Goal: Task Accomplishment & Management: Manage account settings

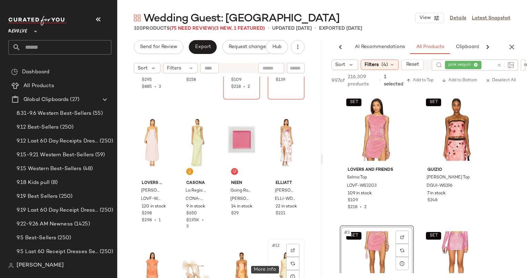
scroll to position [0, 36]
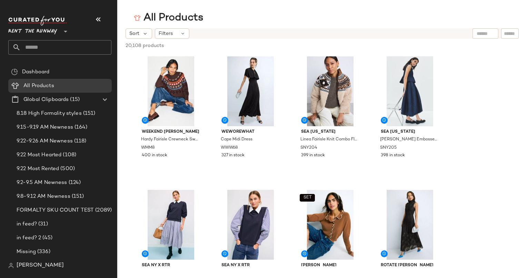
click at [139, 39] on div "20,108 products • 0 selected Deselect All" at bounding box center [322, 46] width 410 height 15
click at [142, 34] on icon at bounding box center [145, 33] width 6 height 6
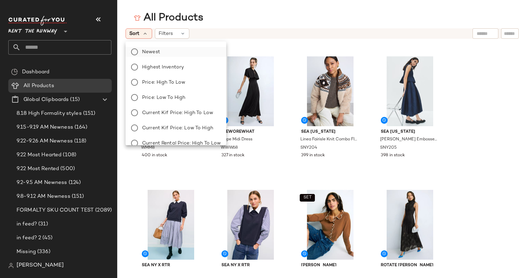
click at [181, 55] on label "Newest" at bounding box center [179, 52] width 81 height 10
click at [282, 28] on div "Sort: Newest Filters Reset" at bounding box center [278, 33] width 304 height 10
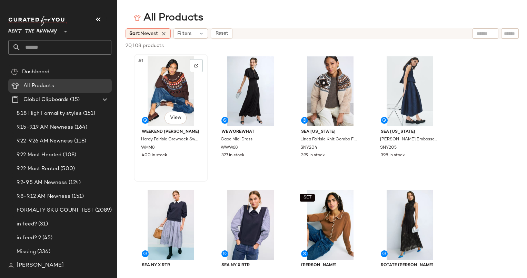
click at [174, 77] on div "#1 View" at bounding box center [170, 91] width 69 height 70
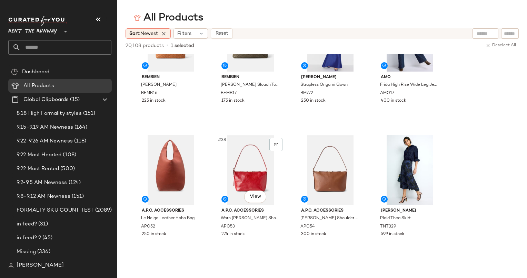
scroll to position [1120, 0]
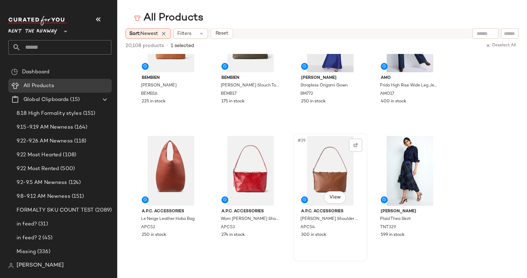
click at [317, 165] on div "#39 View" at bounding box center [330, 171] width 69 height 70
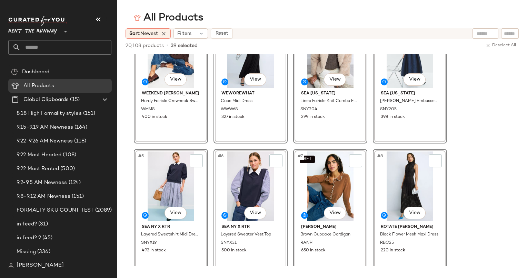
scroll to position [0, 0]
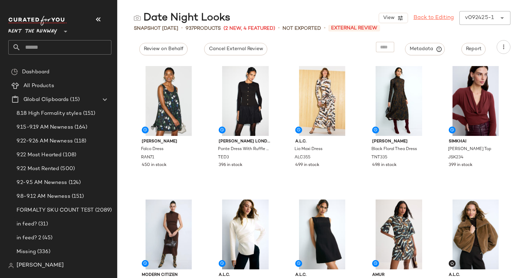
click at [424, 15] on link "Back to Editing" at bounding box center [434, 18] width 40 height 8
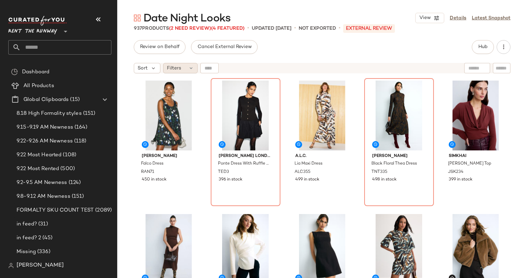
click at [183, 66] on div "Filters" at bounding box center [180, 68] width 35 height 10
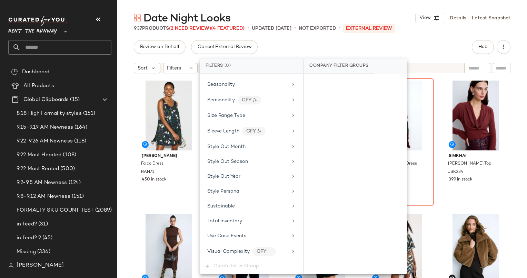
scroll to position [989, 0]
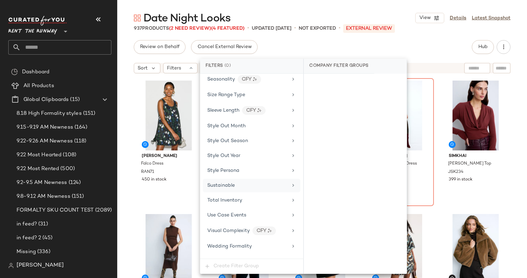
click at [255, 182] on div "Sustainable" at bounding box center [252, 184] width 98 height 13
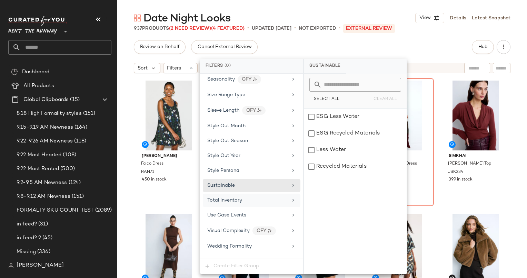
click at [262, 196] on div "Total Inventory" at bounding box center [247, 199] width 80 height 7
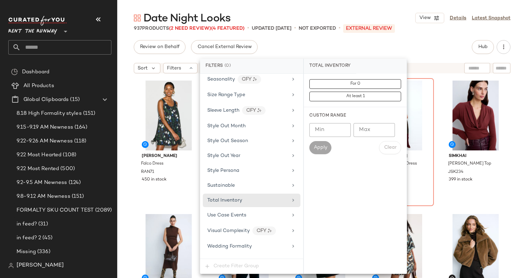
click at [335, 78] on div "For 0 At least 1" at bounding box center [355, 90] width 103 height 33
drag, startPoint x: 335, startPoint y: 78, endPoint x: 341, endPoint y: 84, distance: 8.6
click at [341, 84] on div "For 0 At least 1" at bounding box center [355, 90] width 103 height 33
drag, startPoint x: 341, startPoint y: 84, endPoint x: 328, endPoint y: 85, distance: 12.5
click at [328, 85] on button "For 0" at bounding box center [356, 84] width 92 height 10
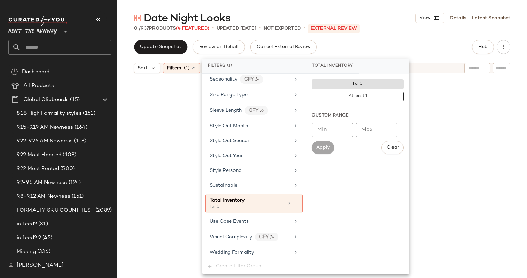
click at [329, 43] on div "Update Snapshot Review on Behalf Cancel External Review Hub" at bounding box center [322, 47] width 377 height 14
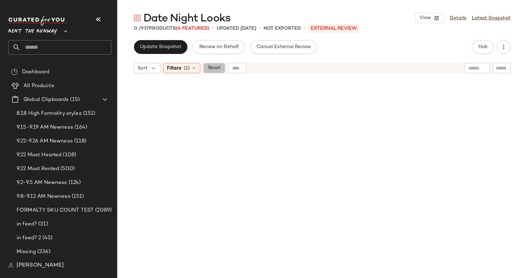
click at [214, 70] on span "Reset" at bounding box center [213, 68] width 13 height 6
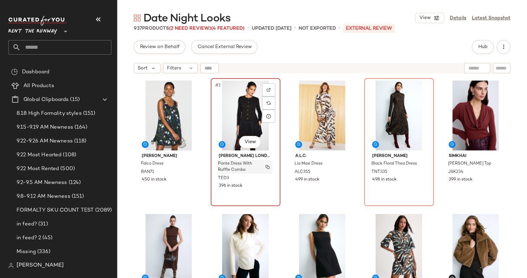
click at [234, 173] on div "Ponte Dress With Ruffle Combo" at bounding box center [244, 167] width 55 height 14
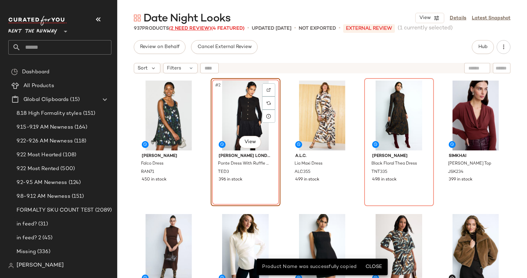
click at [195, 29] on span "(2 Need Review)" at bounding box center [190, 28] width 42 height 5
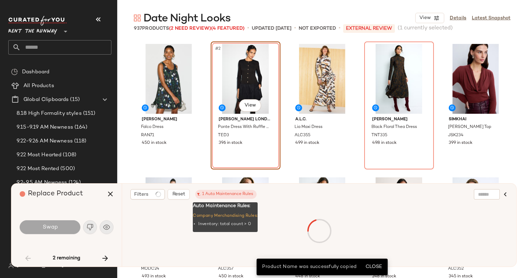
click at [221, 194] on div "1 Auto Maintenance Rules" at bounding box center [226, 194] width 55 height 6
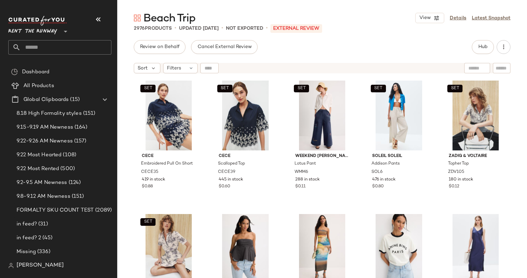
click at [470, 47] on div "Review on Behalf Cancel External Review Hub" at bounding box center [322, 47] width 377 height 14
click at [472, 48] on div "Review on Behalf Cancel External Review Hub" at bounding box center [322, 47] width 377 height 14
click at [476, 50] on button "Hub" at bounding box center [483, 47] width 22 height 14
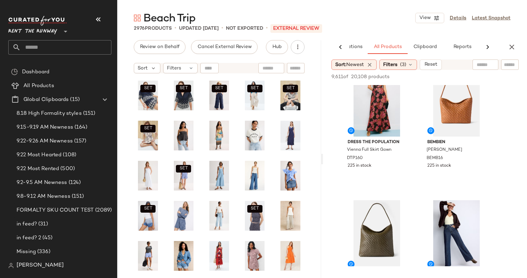
scroll to position [686, 0]
click at [512, 48] on icon "button" at bounding box center [512, 47] width 8 height 8
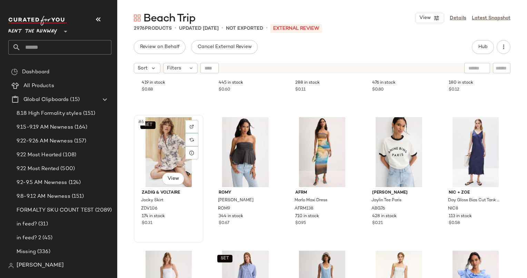
scroll to position [0, 0]
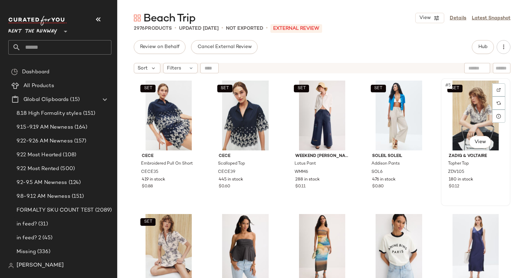
click at [446, 105] on div "SET #5 View" at bounding box center [476, 115] width 65 height 70
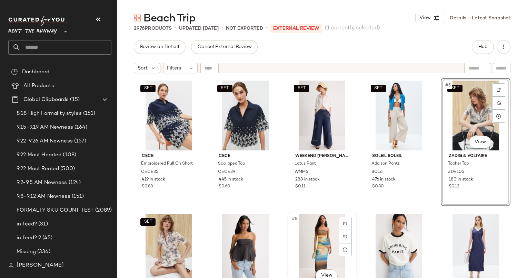
click at [308, 242] on div "#8 View" at bounding box center [322, 249] width 65 height 70
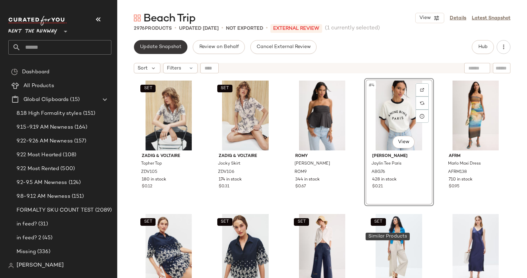
click at [174, 47] on span "Update Snapshot" at bounding box center [161, 47] width 42 height 6
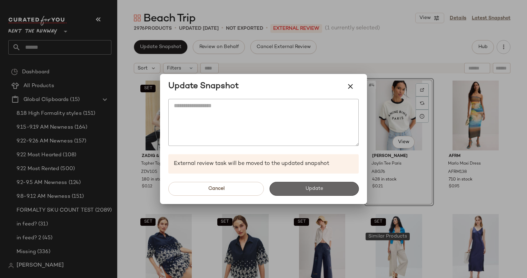
click at [309, 193] on button "Update" at bounding box center [314, 189] width 89 height 14
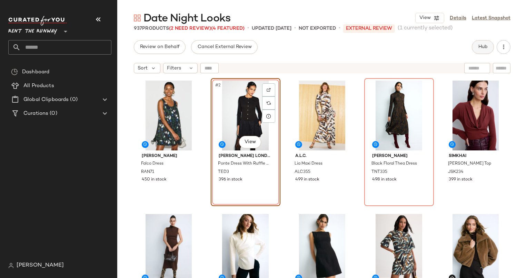
click at [486, 48] on span "Hub" at bounding box center [483, 47] width 10 height 6
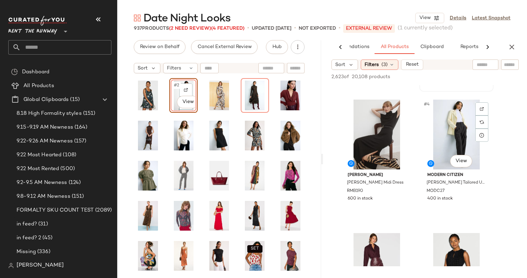
scroll to position [135, 0]
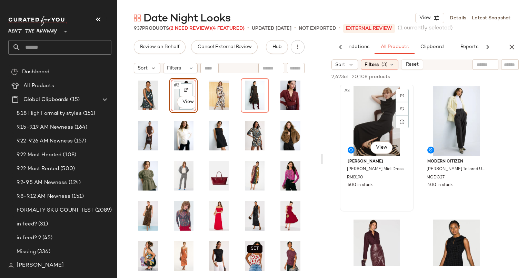
click at [378, 116] on div "#3 View" at bounding box center [376, 121] width 69 height 70
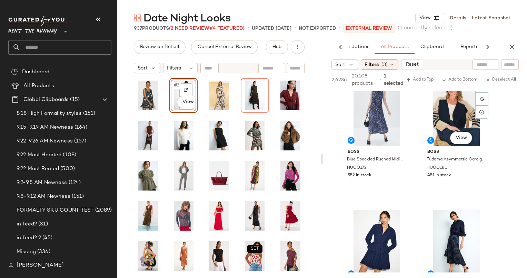
scroll to position [418, 0]
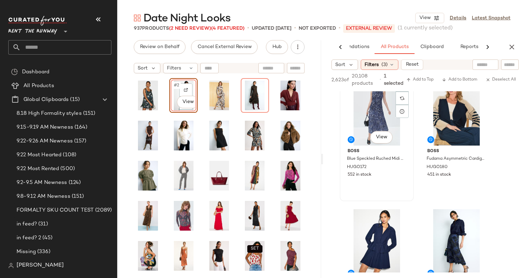
click at [377, 107] on div "#7 View" at bounding box center [376, 111] width 69 height 70
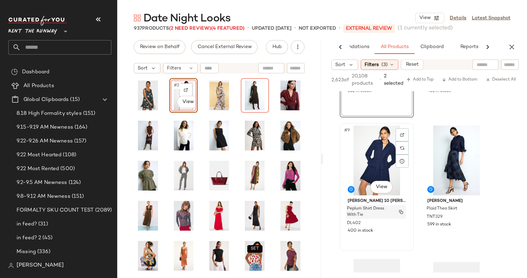
scroll to position [521, 0]
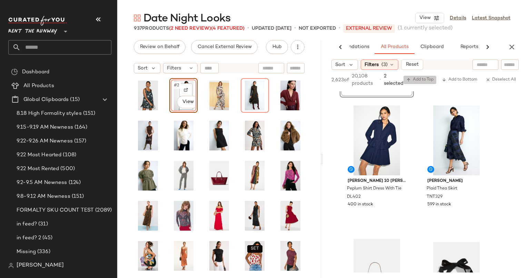
click at [417, 80] on span "Add to Top" at bounding box center [420, 79] width 27 height 5
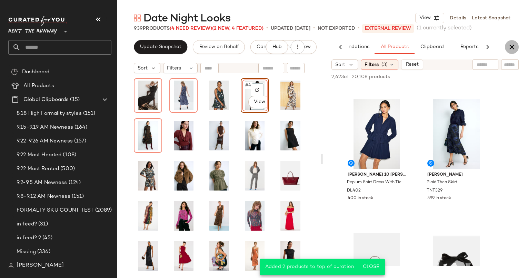
drag, startPoint x: 417, startPoint y: 80, endPoint x: 508, endPoint y: 45, distance: 97.2
click at [508, 45] on button "button" at bounding box center [512, 47] width 14 height 14
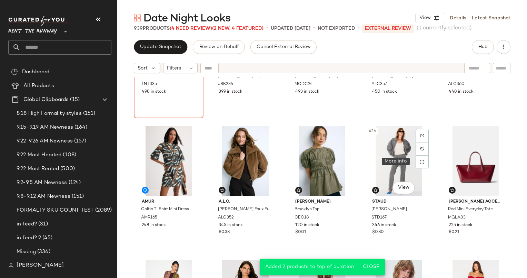
scroll to position [227, 0]
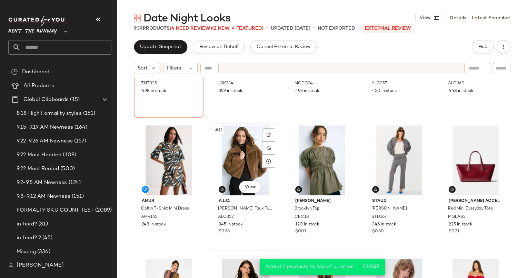
click at [239, 152] on div "#12 View" at bounding box center [245, 160] width 65 height 70
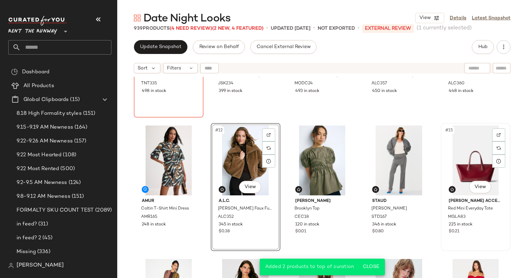
click at [470, 158] on div "#15 View" at bounding box center [476, 160] width 65 height 70
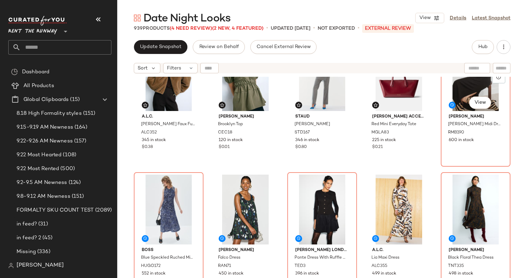
scroll to position [40, 0]
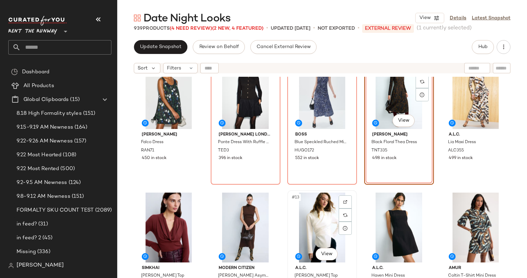
scroll to position [146, 0]
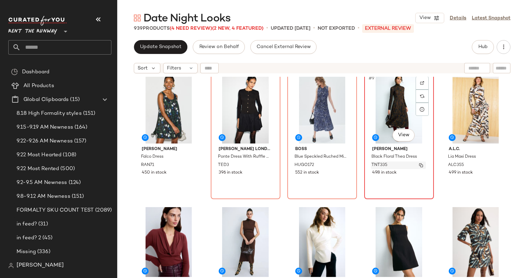
drag, startPoint x: 326, startPoint y: 224, endPoint x: 369, endPoint y: 167, distance: 71.9
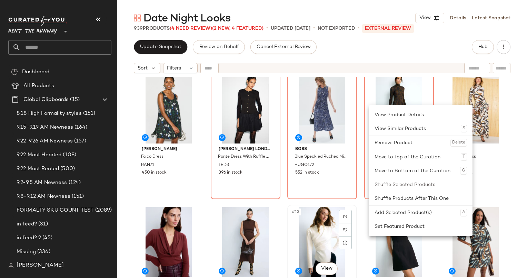
scroll to position [146, 0]
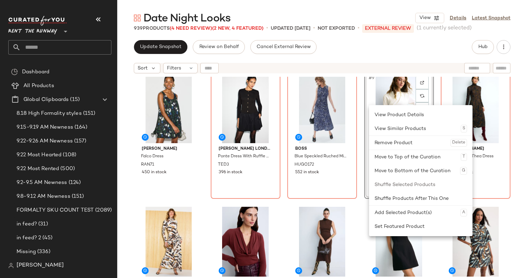
click at [364, 203] on div "Rachel Antonoff Falco Dress RAN71 450 in stock Ted Baker London Ponte Dress Wit…" at bounding box center [322, 186] width 410 height 218
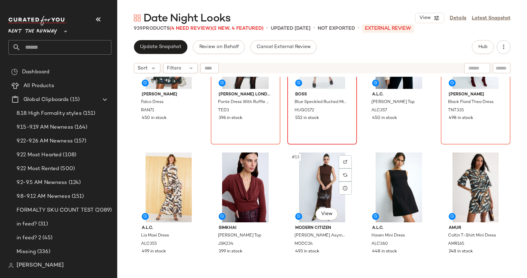
scroll to position [201, 0]
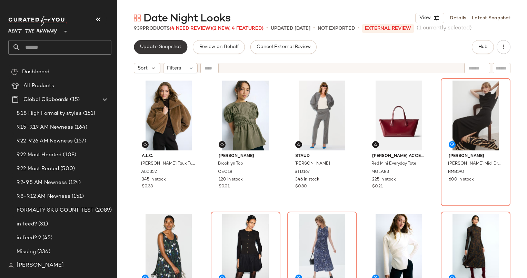
click at [169, 48] on span "Update Snapshot" at bounding box center [161, 47] width 42 height 6
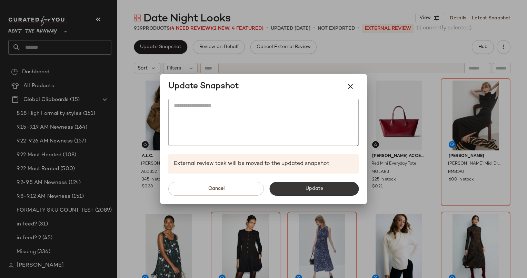
click at [309, 186] on span "Update" at bounding box center [314, 189] width 18 height 6
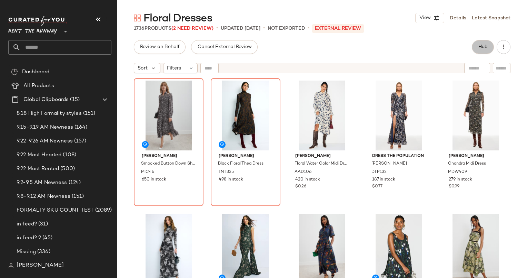
click at [480, 44] on span "Hub" at bounding box center [483, 47] width 10 height 6
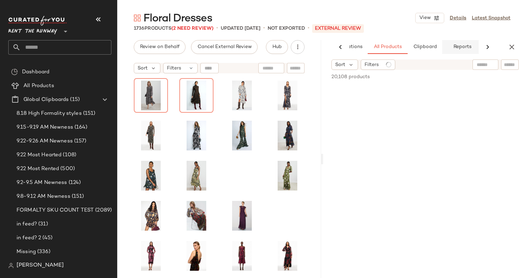
scroll to position [0, 42]
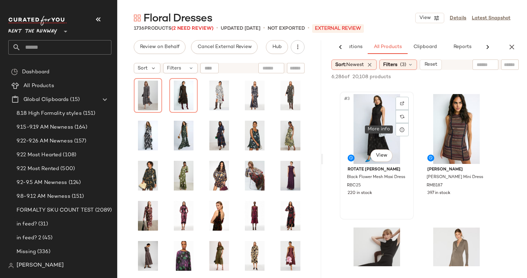
click at [389, 124] on div "#3 View" at bounding box center [376, 129] width 69 height 70
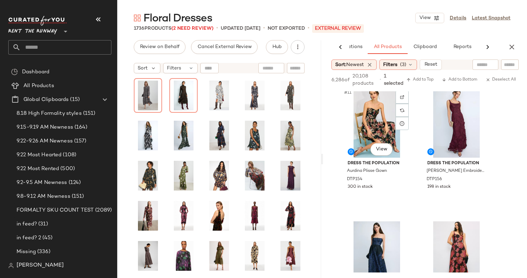
scroll to position [672, 0]
click at [374, 123] on div "#11 View" at bounding box center [376, 122] width 69 height 70
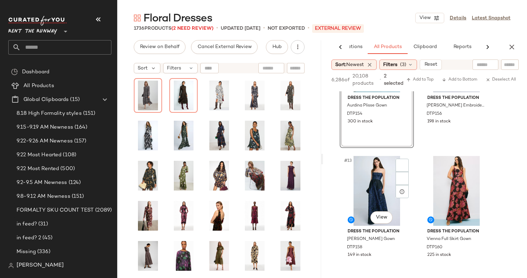
scroll to position [774, 0]
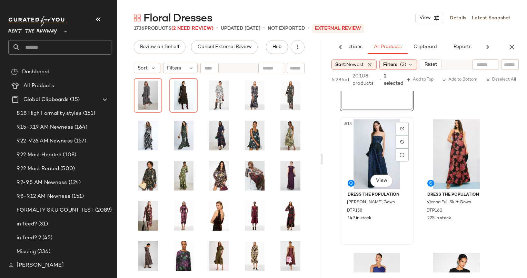
click at [382, 133] on div "#13 View" at bounding box center [376, 154] width 69 height 70
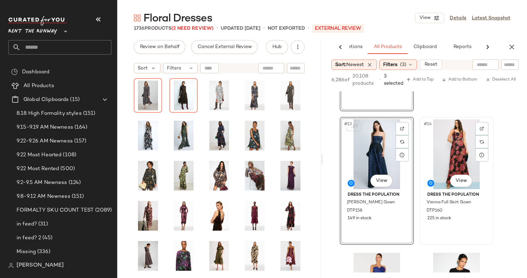
click at [450, 133] on div "#14 View" at bounding box center [456, 154] width 69 height 70
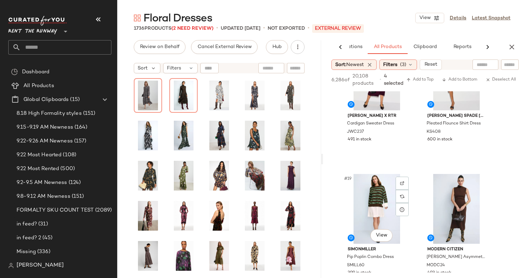
scroll to position [1055, 0]
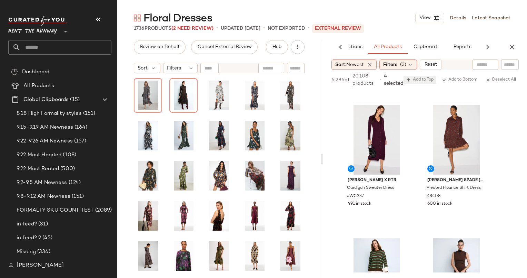
click at [418, 81] on span "Add to Top" at bounding box center [420, 79] width 27 height 5
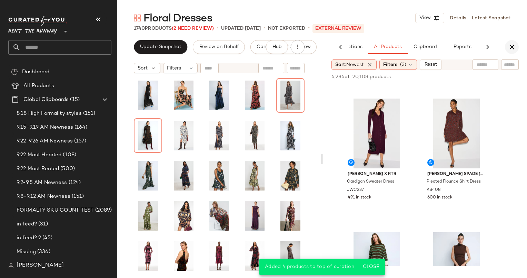
click at [509, 48] on icon "button" at bounding box center [512, 47] width 8 height 8
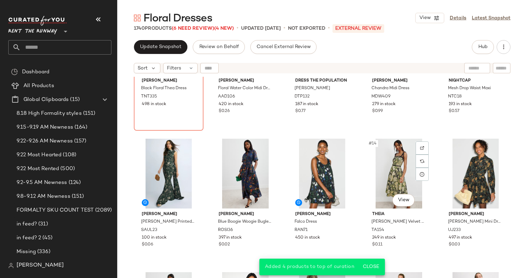
scroll to position [0, 0]
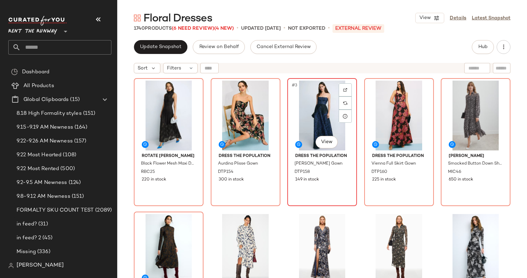
click at [321, 99] on div "#3 View" at bounding box center [322, 115] width 65 height 70
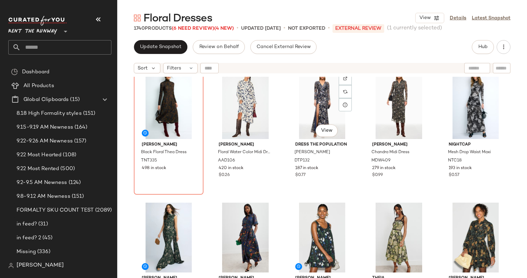
scroll to position [151, 0]
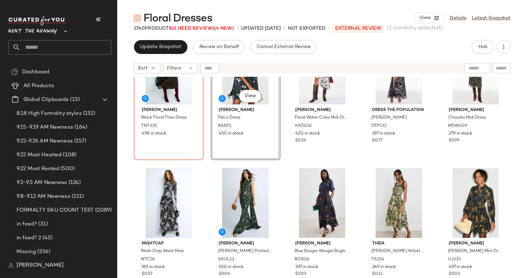
scroll to position [139, 0]
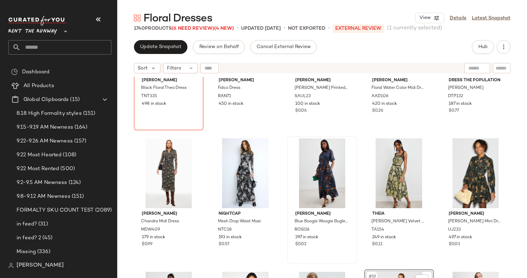
scroll to position [253, 0]
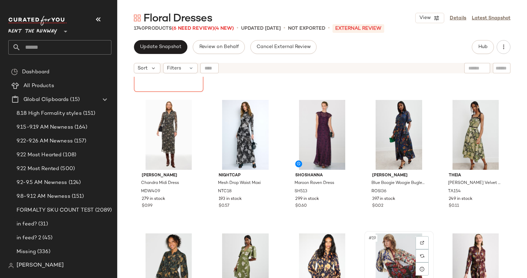
click at [388, 249] on div "#19 View" at bounding box center [399, 268] width 65 height 70
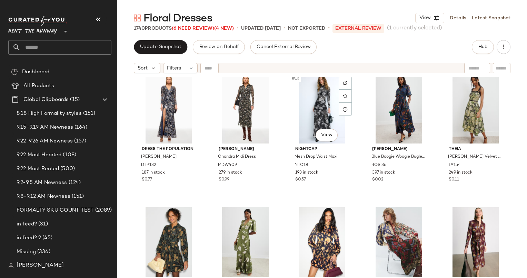
scroll to position [281, 0]
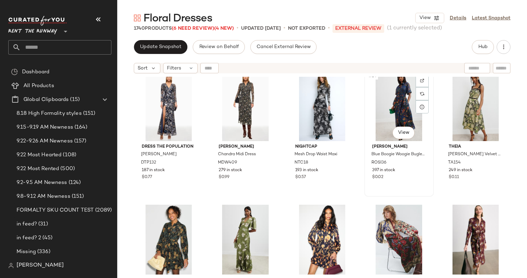
scroll to position [280, 0]
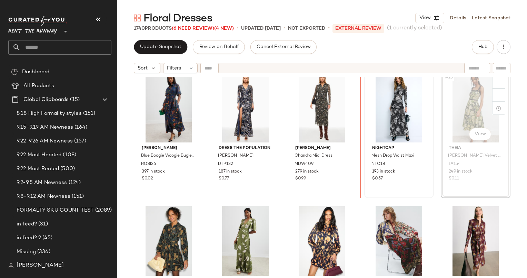
scroll to position [278, 0]
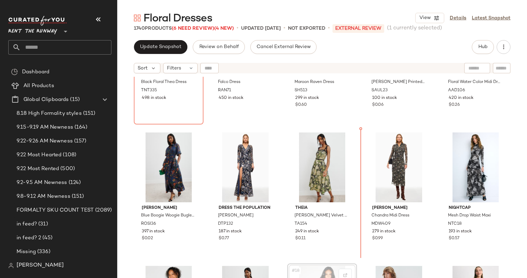
scroll to position [282, 0]
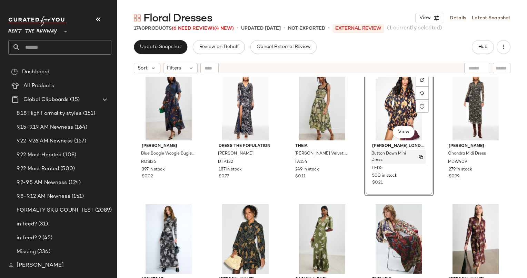
click at [374, 156] on span "Button Down Mini Dress" at bounding box center [392, 157] width 41 height 12
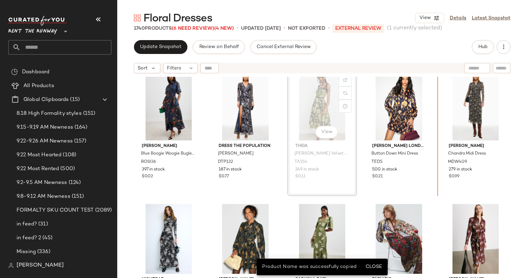
scroll to position [282, 0]
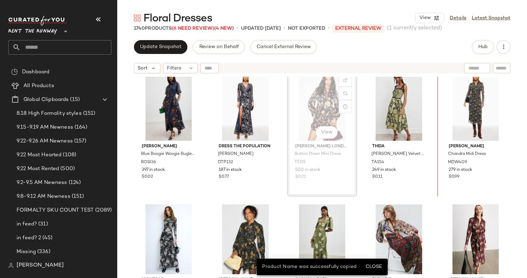
scroll to position [281, 0]
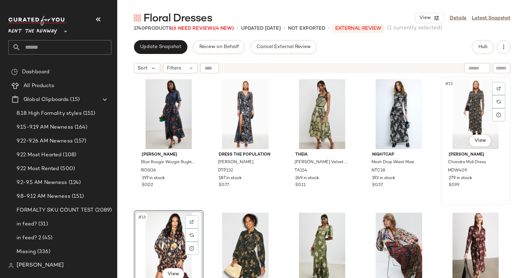
scroll to position [273, 0]
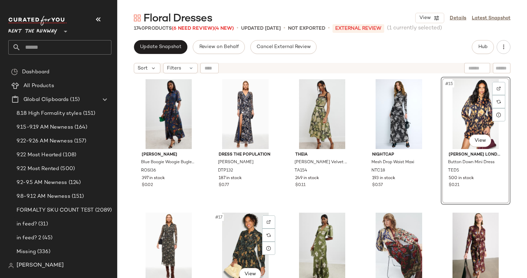
scroll to position [391, 0]
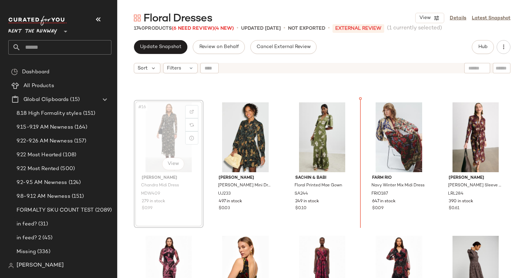
scroll to position [380, 0]
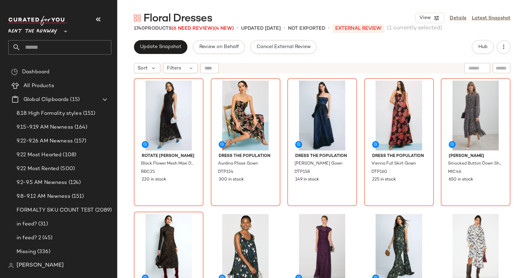
click at [170, 55] on div "Update Snapshot Review on Behalf Cancel External Review Hub Sort Filters ROTATE…" at bounding box center [322, 158] width 410 height 237
click at [166, 50] on button "Update Snapshot" at bounding box center [161, 47] width 54 height 14
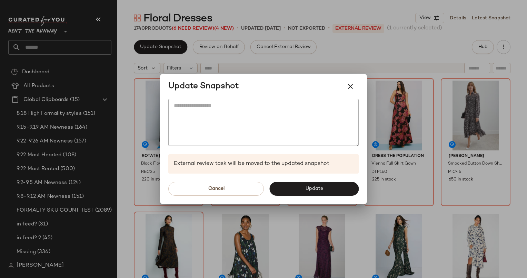
click at [324, 180] on div "Cancel Update" at bounding box center [263, 188] width 207 height 30
click at [326, 181] on div "Cancel Update" at bounding box center [263, 188] width 207 height 30
click at [329, 182] on button "Update" at bounding box center [314, 189] width 89 height 14
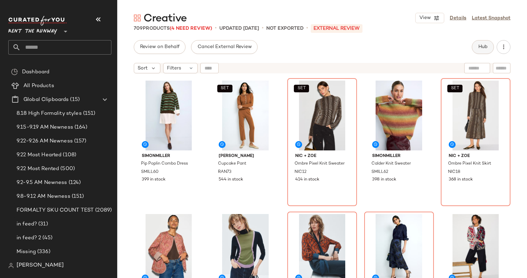
click at [487, 47] on span "Hub" at bounding box center [483, 47] width 10 height 6
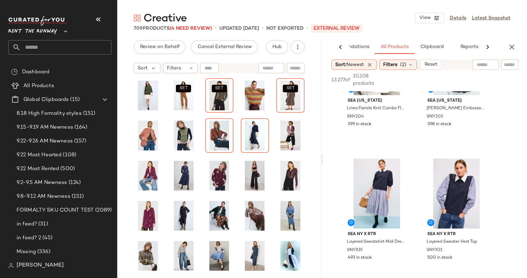
scroll to position [237, 0]
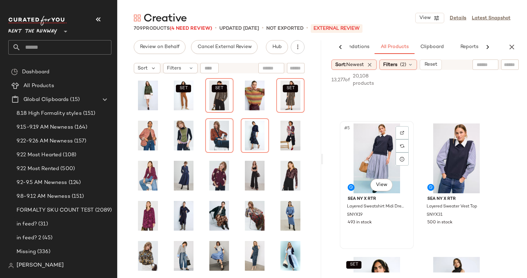
click at [371, 149] on div "#5 View" at bounding box center [376, 158] width 69 height 70
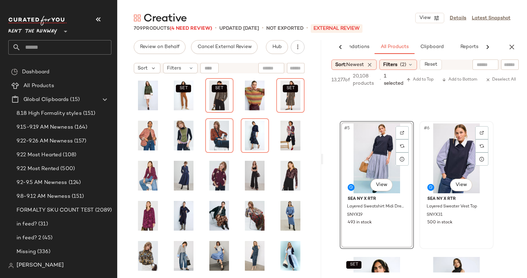
click at [452, 151] on div "#6 View" at bounding box center [456, 158] width 69 height 70
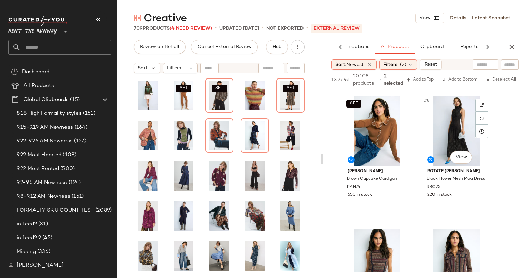
scroll to position [398, 0]
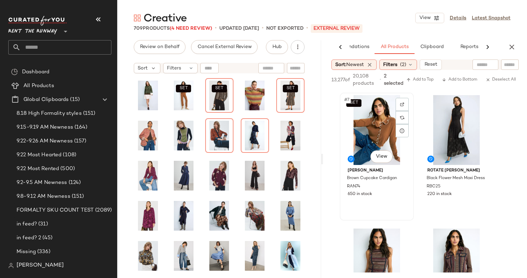
click at [382, 119] on div "SET #7 View" at bounding box center [376, 130] width 69 height 70
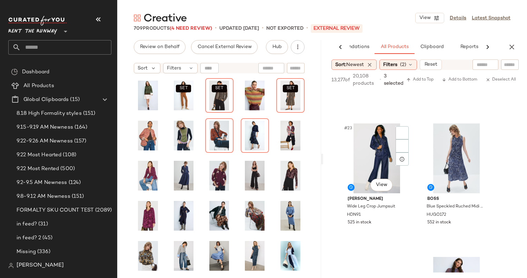
scroll to position [1455, 0]
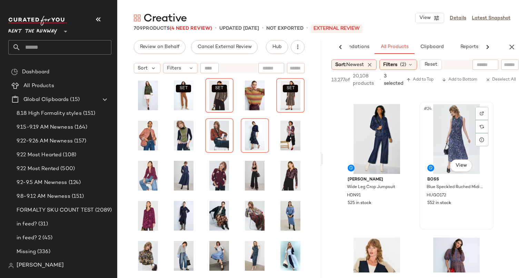
click at [444, 128] on div "#24 View" at bounding box center [456, 139] width 69 height 70
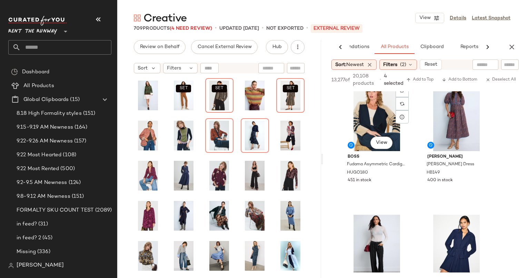
scroll to position [1575, 0]
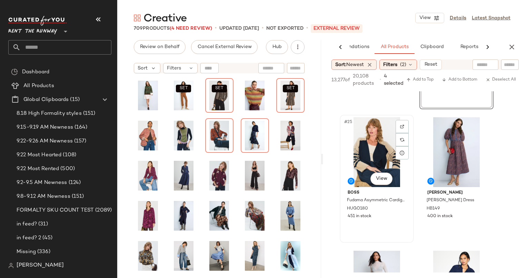
click at [381, 145] on div "#25 View" at bounding box center [376, 152] width 69 height 70
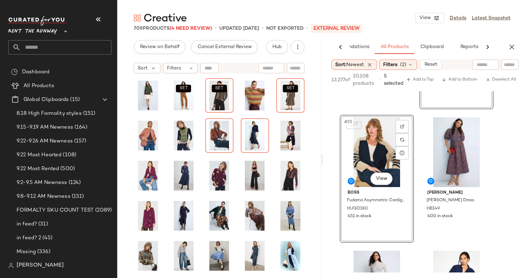
scroll to position [1592, 0]
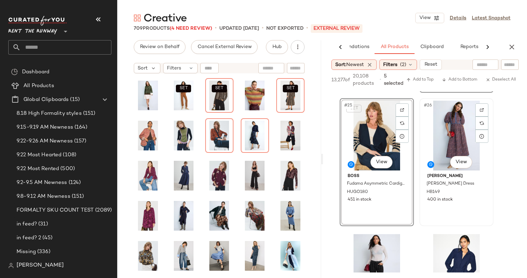
click at [438, 146] on div "#26 View" at bounding box center [456, 135] width 69 height 70
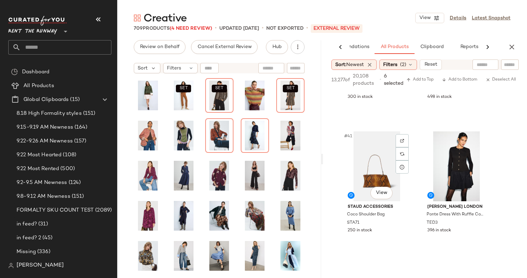
scroll to position [2628, 0]
click at [422, 83] on button "Add to Top" at bounding box center [420, 80] width 33 height 8
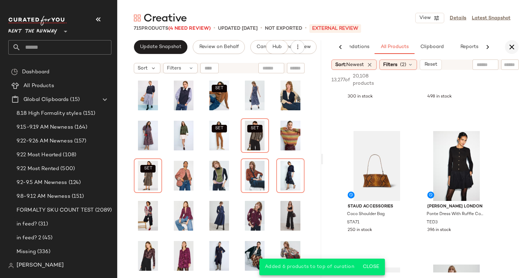
click at [513, 46] on icon "button" at bounding box center [512, 47] width 8 height 8
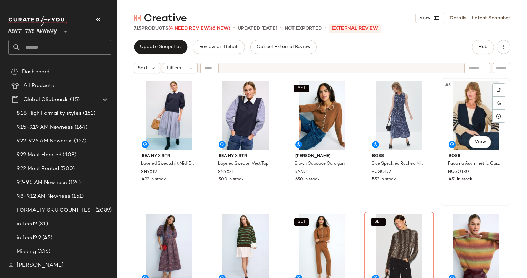
click at [467, 106] on div "#5 View" at bounding box center [476, 115] width 65 height 70
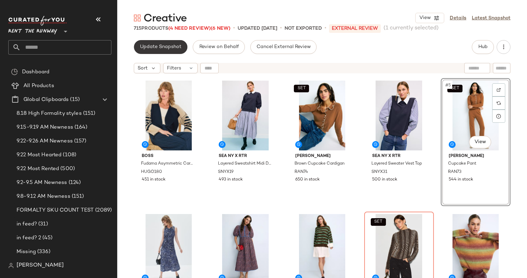
click at [158, 47] on span "Update Snapshot" at bounding box center [161, 47] width 42 height 6
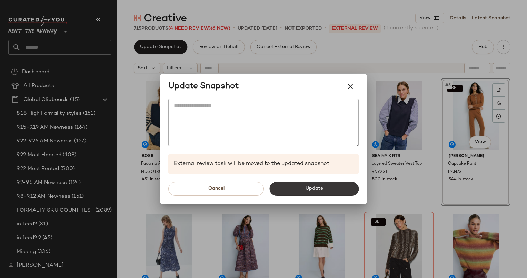
click at [334, 192] on button "Update" at bounding box center [314, 189] width 89 height 14
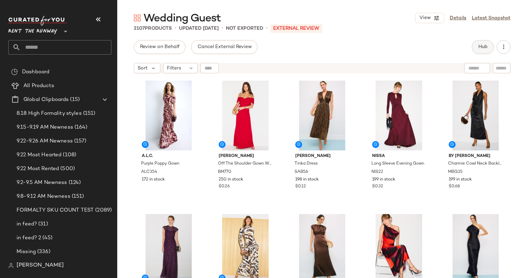
click at [482, 47] on span "Hub" at bounding box center [483, 47] width 10 height 6
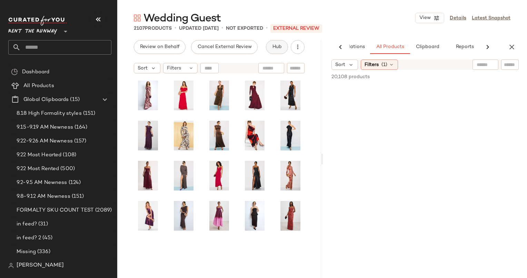
scroll to position [0, 42]
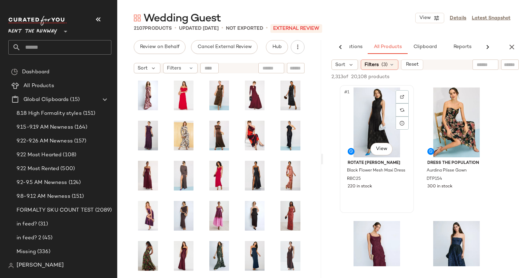
click at [380, 117] on div "#1 View" at bounding box center [376, 122] width 69 height 70
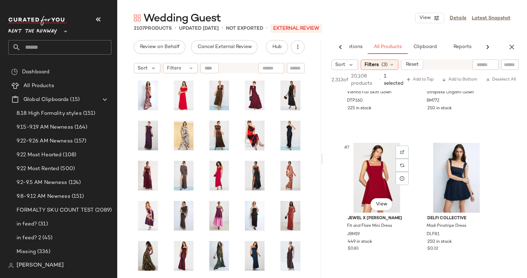
scroll to position [351, 0]
click at [468, 112] on div "#6 View [PERSON_NAME] Strapless Origami Gown BM772 250 in stock" at bounding box center [456, 71] width 73 height 126
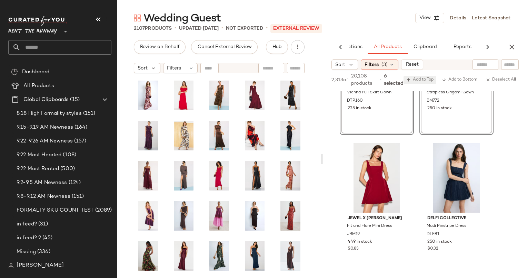
click at [428, 77] on span "Add to Top" at bounding box center [420, 79] width 27 height 5
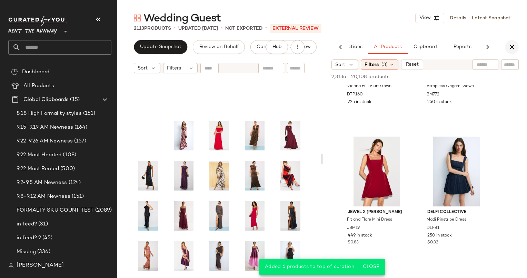
click at [511, 45] on icon "button" at bounding box center [512, 47] width 8 height 8
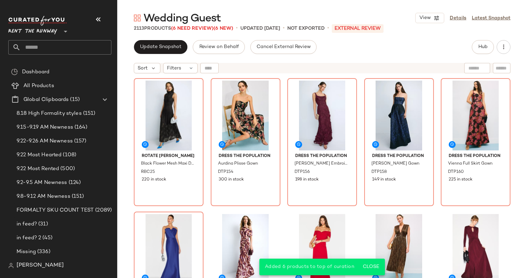
click at [359, 211] on div "ROTATE [PERSON_NAME] Black Flower Mesh Maxi Dress RBC25 220 in stock Dress The …" at bounding box center [322, 186] width 377 height 217
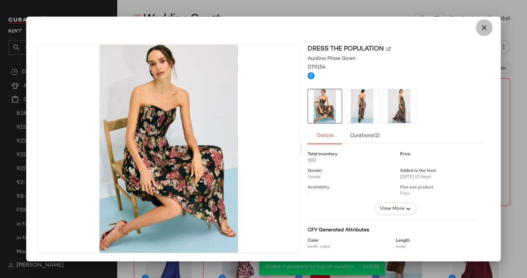
click at [483, 27] on icon "button" at bounding box center [484, 27] width 8 height 8
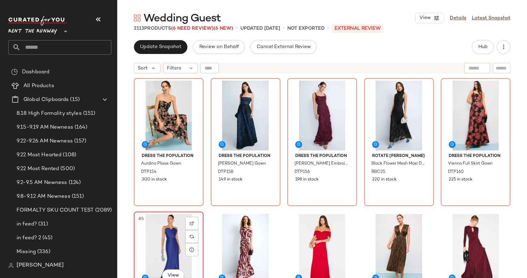
scroll to position [0, 0]
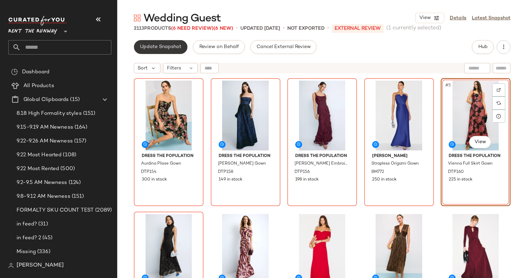
click at [158, 43] on button "Update Snapshot" at bounding box center [161, 47] width 54 height 14
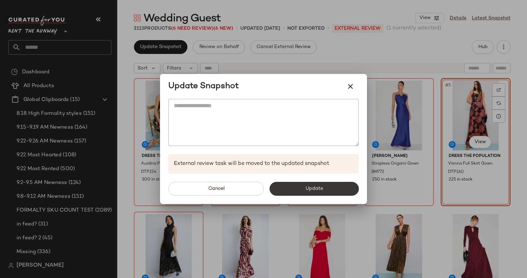
click at [315, 184] on button "Update" at bounding box center [314, 189] width 89 height 14
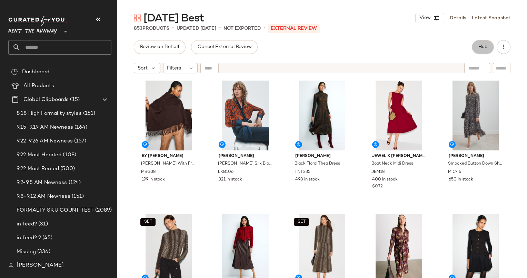
click at [487, 50] on button "Hub" at bounding box center [483, 47] width 22 height 14
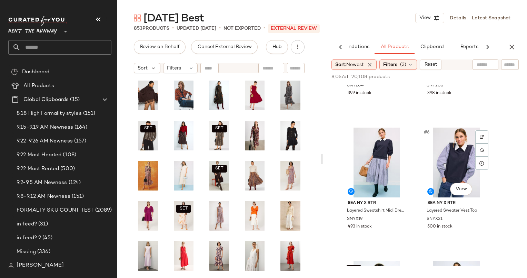
scroll to position [136, 0]
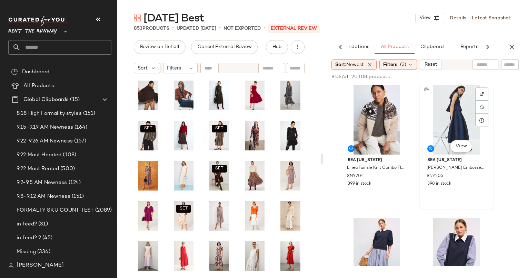
click at [448, 113] on div "#4 View" at bounding box center [456, 120] width 69 height 70
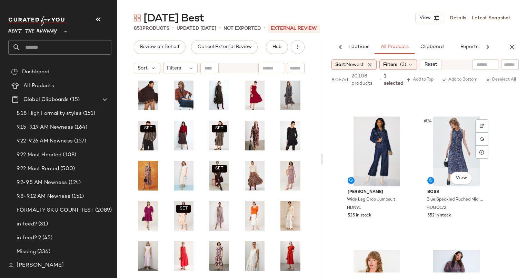
scroll to position [1441, 0]
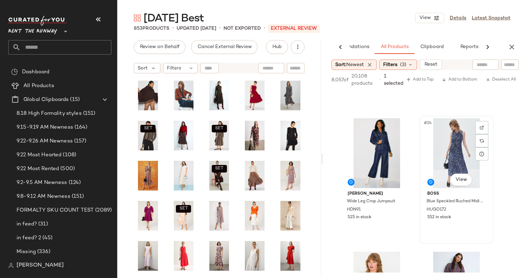
click at [451, 148] on div "#24 View" at bounding box center [456, 153] width 69 height 70
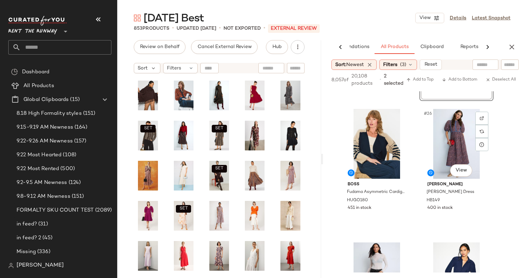
click at [451, 148] on div "#26 View" at bounding box center [456, 144] width 69 height 70
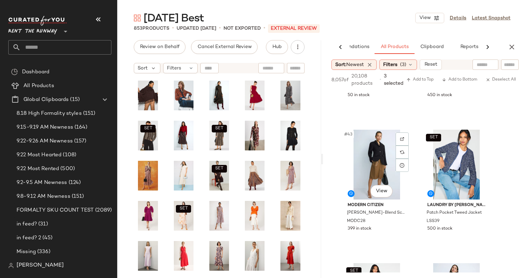
scroll to position [2763, 0]
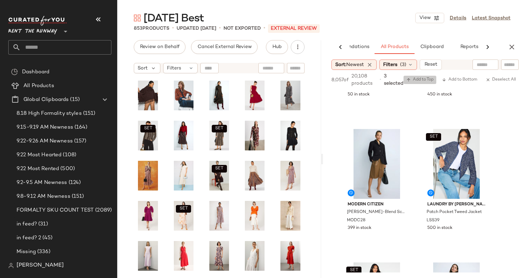
click at [421, 79] on span "Add to Top" at bounding box center [420, 79] width 27 height 5
click at [509, 47] on icon "button" at bounding box center [512, 47] width 8 height 8
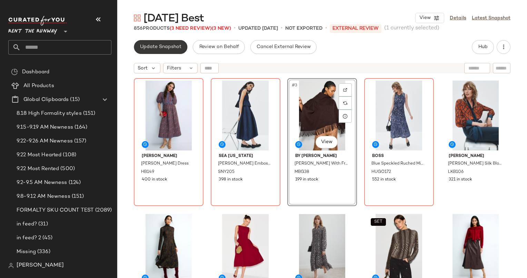
click at [150, 49] on span "Update Snapshot" at bounding box center [161, 47] width 42 height 6
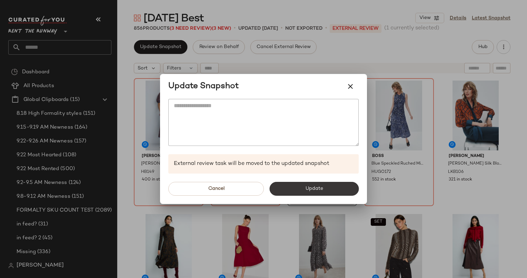
click at [300, 185] on button "Update" at bounding box center [314, 189] width 89 height 14
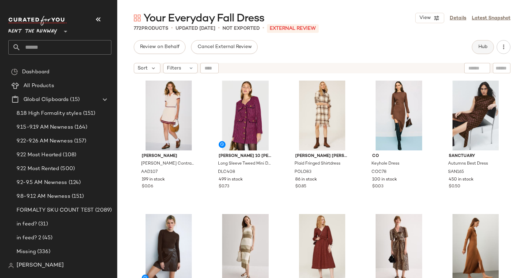
click at [487, 50] on button "Hub" at bounding box center [483, 47] width 22 height 14
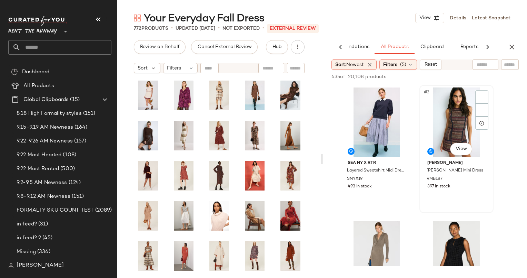
click at [460, 112] on div "#2 View" at bounding box center [456, 122] width 69 height 70
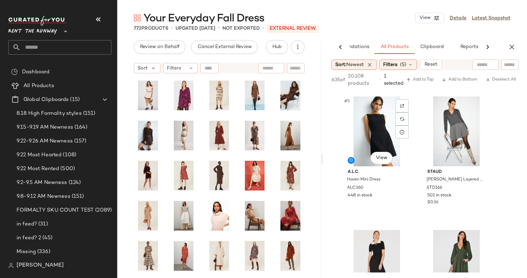
scroll to position [264, 0]
click at [428, 82] on span "Add to Top" at bounding box center [420, 79] width 27 height 5
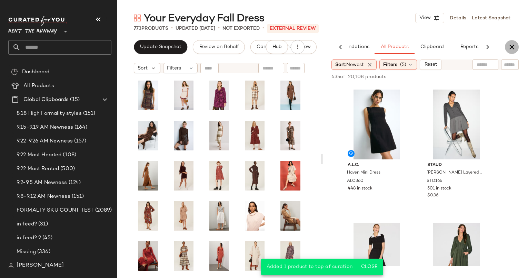
click at [512, 45] on icon "button" at bounding box center [512, 47] width 8 height 8
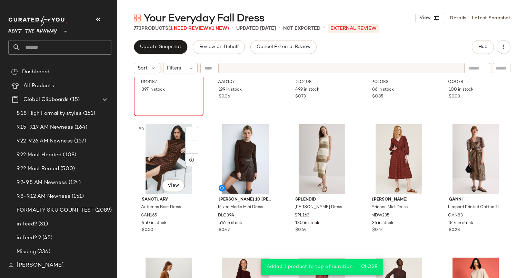
scroll to position [90, 0]
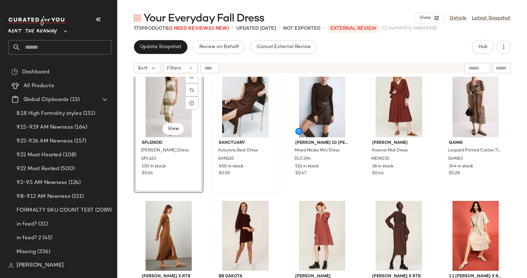
scroll to position [152, 0]
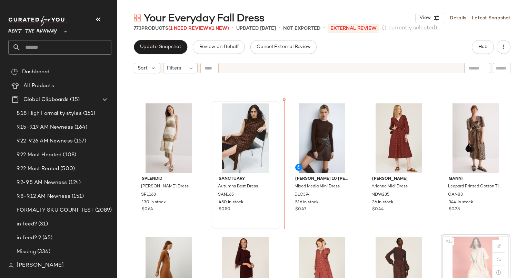
scroll to position [115, 0]
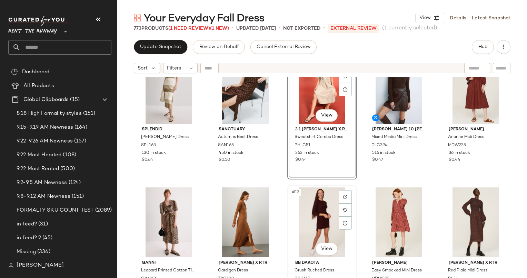
scroll to position [166, 0]
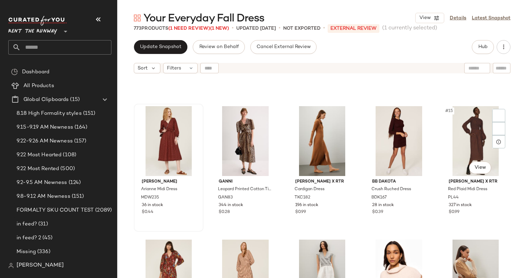
scroll to position [246, 0]
drag, startPoint x: 324, startPoint y: 250, endPoint x: 358, endPoint y: 147, distance: 108.0
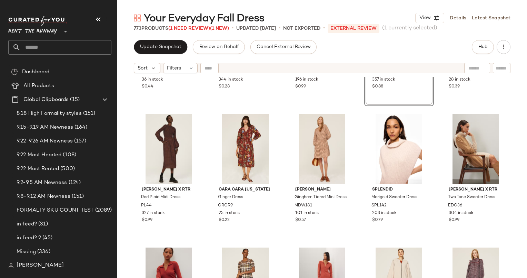
scroll to position [372, 0]
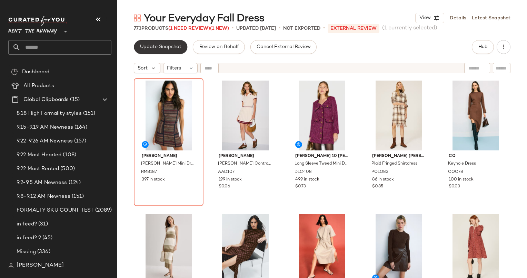
click at [170, 47] on span "Update Snapshot" at bounding box center [161, 47] width 42 height 6
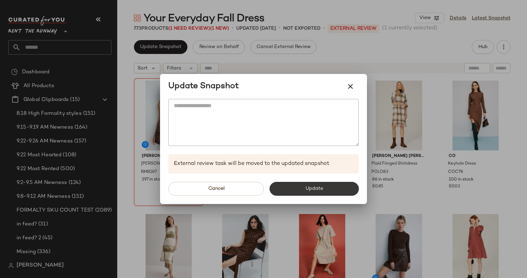
click at [301, 186] on button "Update" at bounding box center [314, 189] width 89 height 14
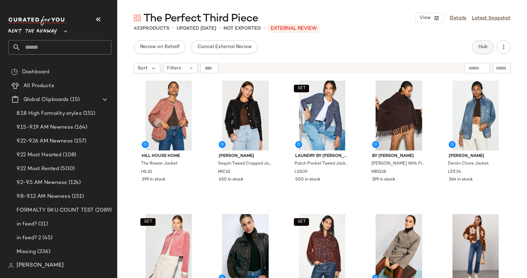
click at [486, 43] on button "Hub" at bounding box center [483, 47] width 22 height 14
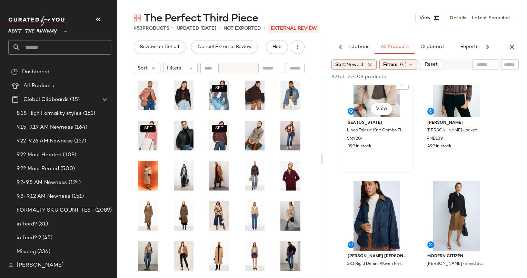
scroll to position [47, 0]
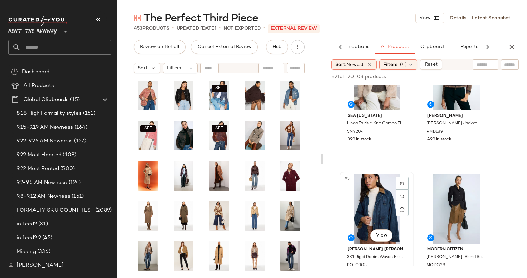
click at [384, 200] on div "#3 View" at bounding box center [376, 209] width 69 height 70
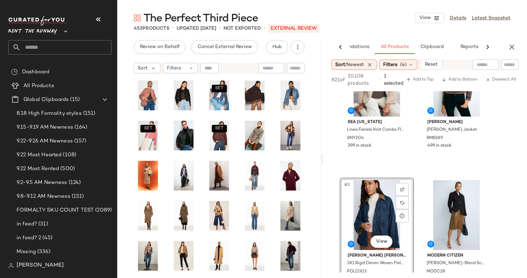
scroll to position [0, 0]
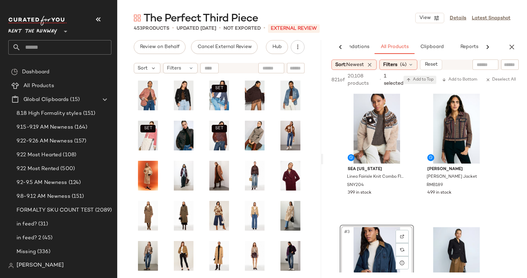
click at [430, 78] on span "Add to Top" at bounding box center [420, 79] width 27 height 5
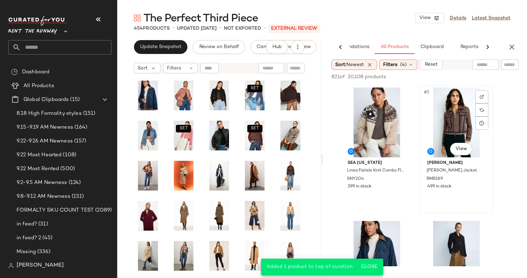
click at [451, 125] on div "#2 View" at bounding box center [456, 122] width 69 height 70
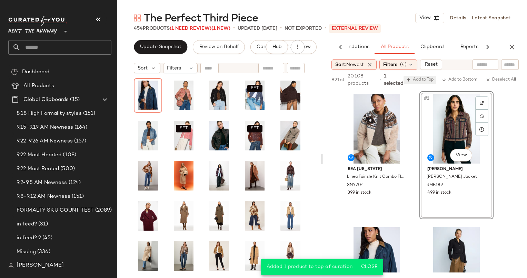
click at [426, 79] on span "Add to Top" at bounding box center [420, 79] width 27 height 5
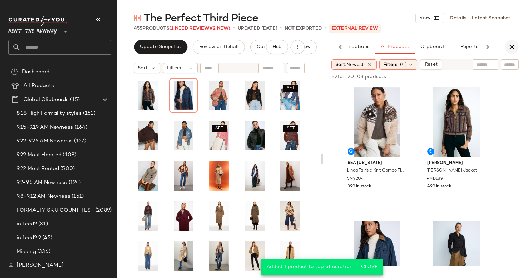
click at [508, 46] on icon "button" at bounding box center [512, 47] width 8 height 8
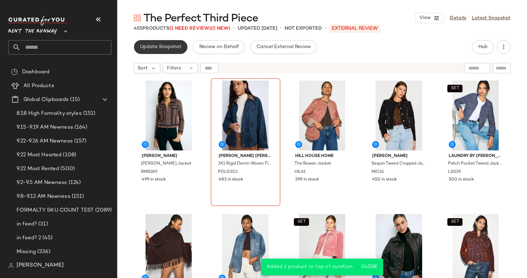
click at [172, 47] on span "Update Snapshot" at bounding box center [161, 47] width 42 height 6
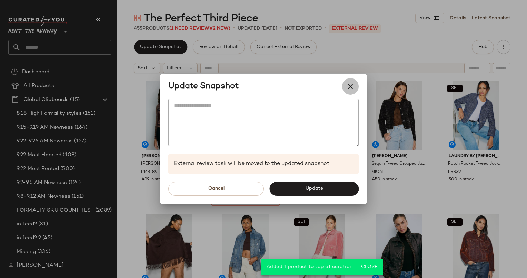
click at [352, 82] on icon "button" at bounding box center [351, 86] width 8 height 8
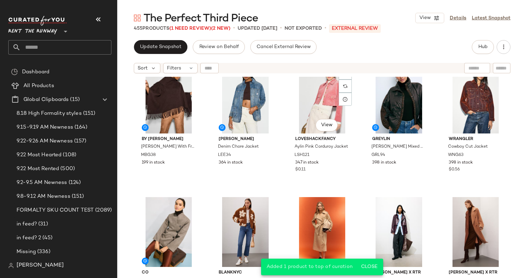
scroll to position [156, 0]
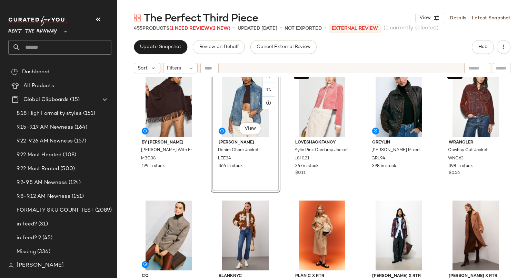
scroll to position [152, 0]
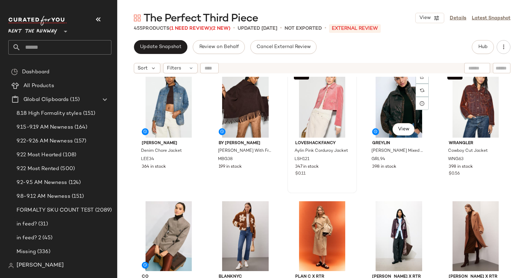
scroll to position [146, 0]
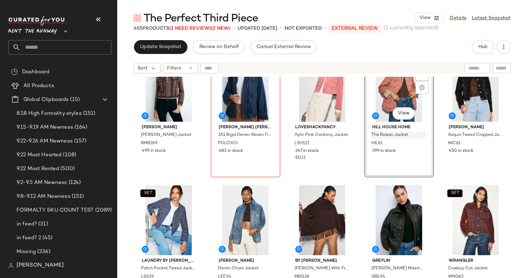
scroll to position [28, 0]
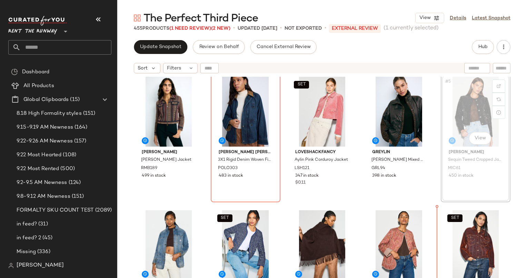
scroll to position [6, 0]
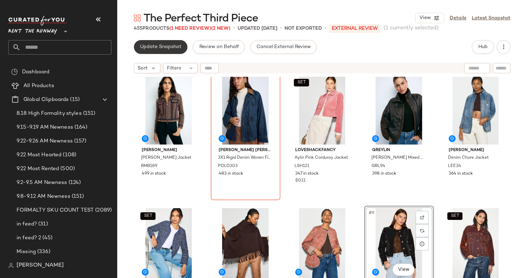
click at [157, 49] on span "Update Snapshot" at bounding box center [161, 47] width 42 height 6
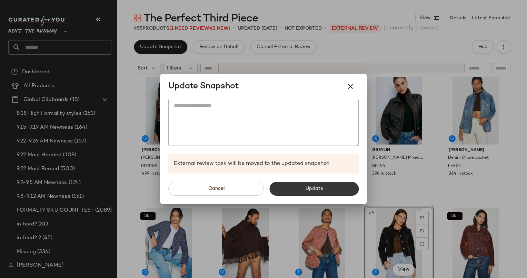
click at [314, 186] on span "Update" at bounding box center [314, 189] width 18 height 6
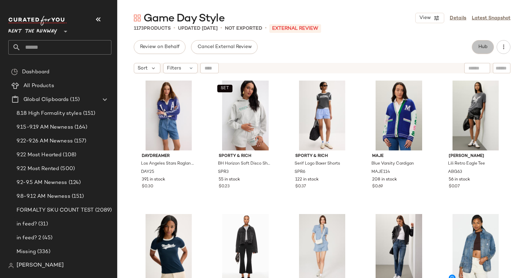
click at [486, 48] on span "Hub" at bounding box center [483, 47] width 10 height 6
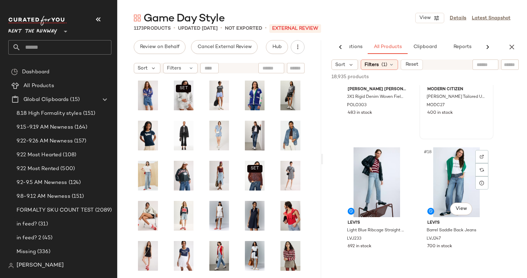
scroll to position [1007, 0]
click at [369, 187] on div "#17 View" at bounding box center [376, 182] width 69 height 70
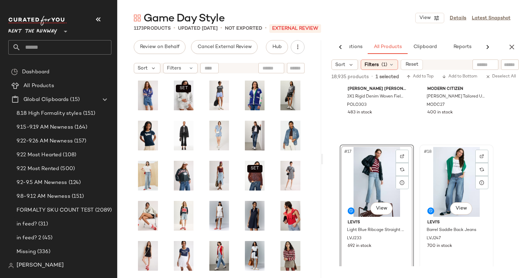
click at [446, 188] on div "#18 View" at bounding box center [456, 182] width 69 height 70
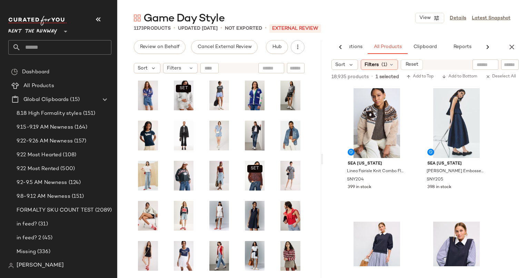
scroll to position [0, 0]
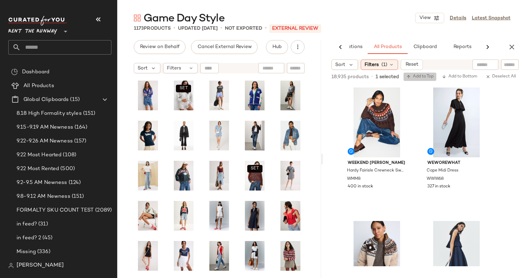
click at [415, 72] on button "Add to Top" at bounding box center [420, 76] width 33 height 8
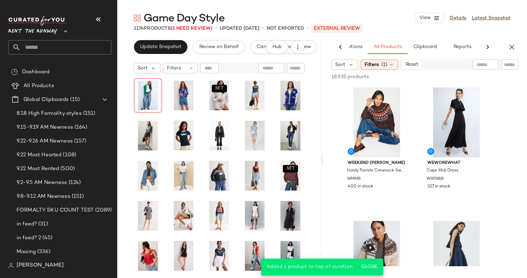
click at [523, 41] on div "AI Recommendations All Products Clipboard Reports" at bounding box center [425, 47] width 204 height 14
click at [512, 53] on button "button" at bounding box center [512, 47] width 14 height 14
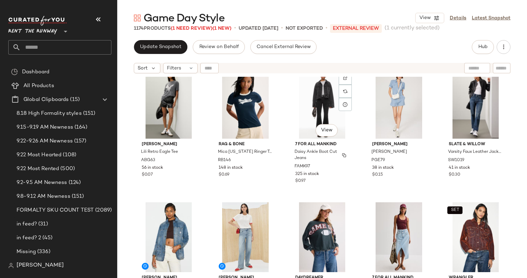
scroll to position [151, 0]
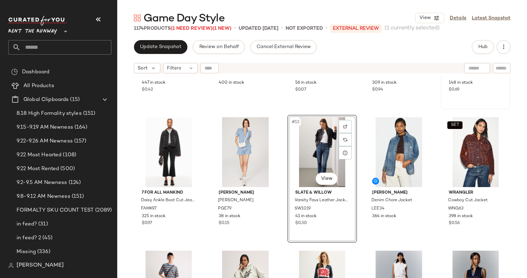
scroll to position [236, 0]
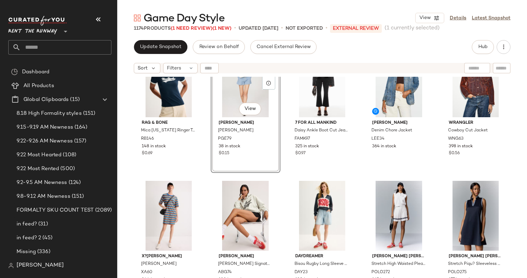
scroll to position [305, 0]
click at [164, 219] on div "#16 View" at bounding box center [168, 216] width 65 height 70
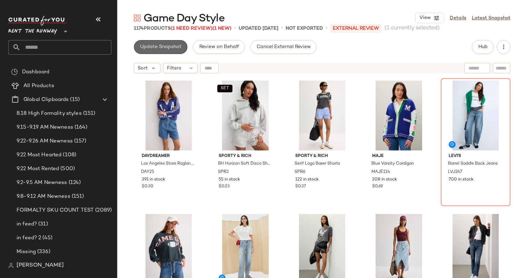
click at [161, 48] on span "Update Snapshot" at bounding box center [161, 47] width 42 height 6
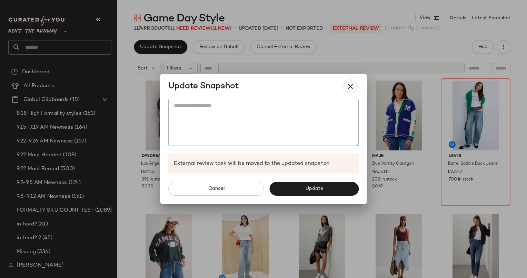
click at [353, 89] on icon "button" at bounding box center [351, 86] width 8 height 8
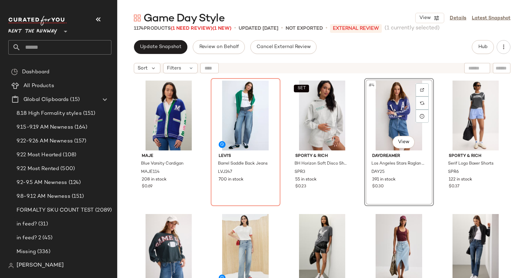
click at [351, 52] on div "Update Snapshot Review on Behalf Cancel External Review Hub" at bounding box center [322, 47] width 377 height 14
click at [156, 47] on span "Update Snapshot" at bounding box center [161, 47] width 42 height 6
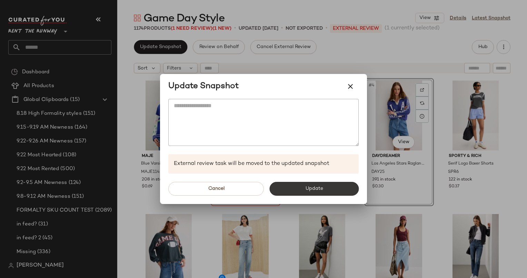
click at [303, 191] on button "Update" at bounding box center [314, 189] width 89 height 14
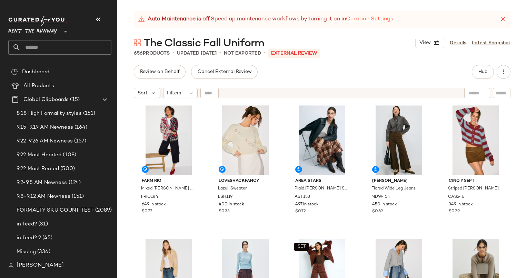
click at [380, 21] on link "Curation Settings" at bounding box center [369, 19] width 47 height 8
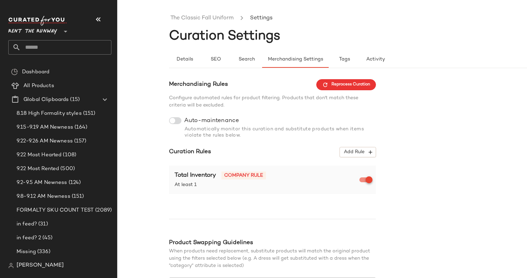
click at [180, 123] on div at bounding box center [175, 120] width 12 height 7
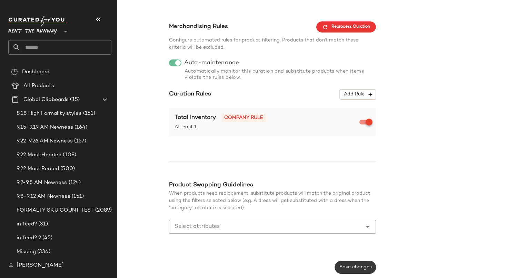
click at [366, 268] on span "Save changes" at bounding box center [355, 267] width 33 height 6
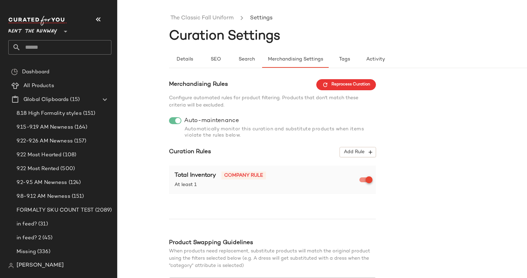
scroll to position [0, 0]
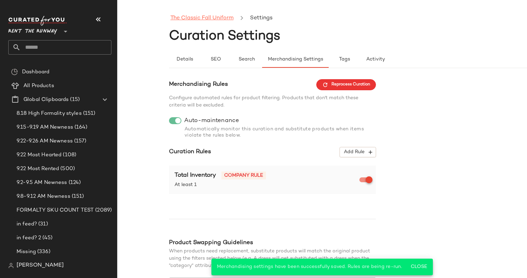
click at [211, 22] on link "The Classic Fall Uniform" at bounding box center [202, 18] width 63 height 9
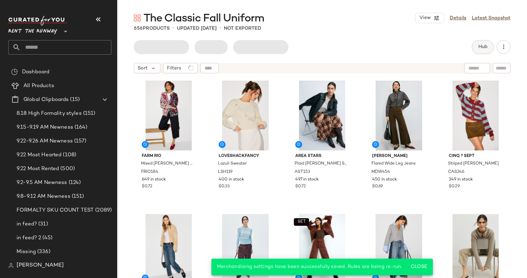
click at [489, 51] on button "Hub" at bounding box center [483, 47] width 22 height 14
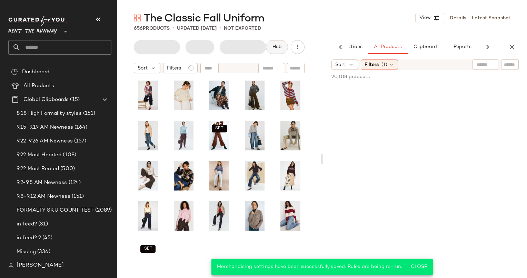
scroll to position [0, 42]
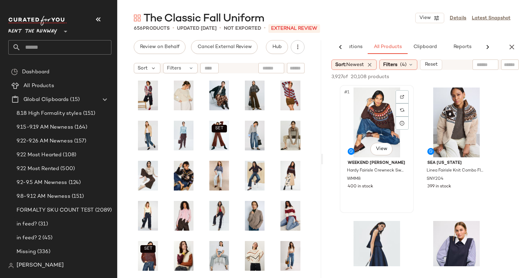
click at [376, 109] on div "#1 View" at bounding box center [376, 122] width 69 height 70
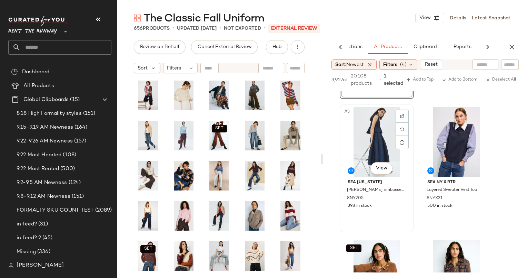
scroll to position [123, 0]
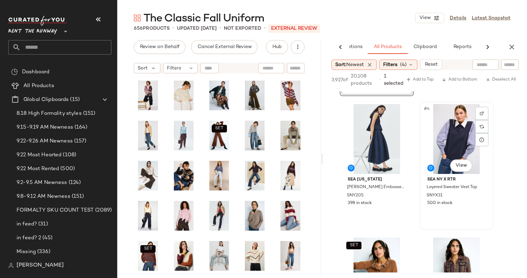
click at [441, 146] on div "#4 View" at bounding box center [456, 139] width 69 height 70
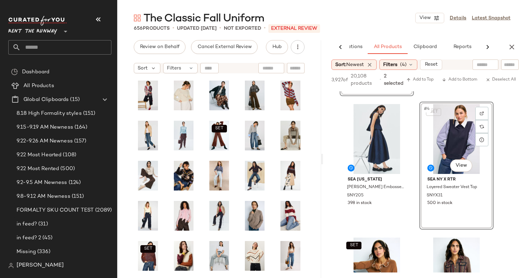
click at [441, 146] on div "SET #4 View" at bounding box center [456, 139] width 69 height 70
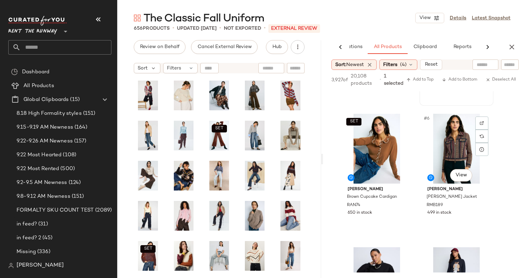
scroll to position [247, 0]
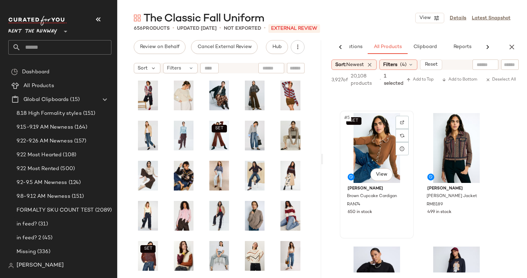
click at [382, 138] on div "SET #5 View" at bounding box center [376, 148] width 69 height 70
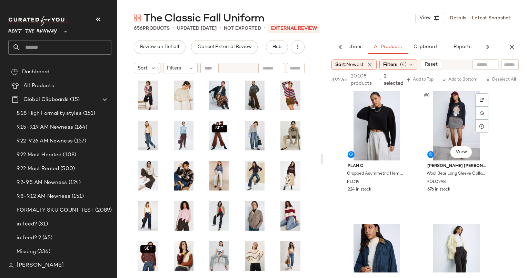
scroll to position [403, 0]
click at [365, 130] on div "#7 View" at bounding box center [376, 125] width 69 height 70
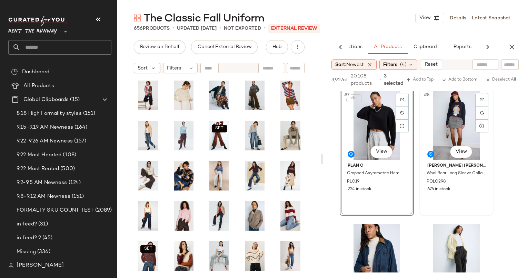
scroll to position [424, 0]
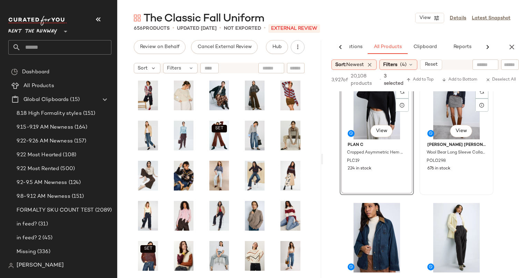
click at [450, 109] on div "#8 View" at bounding box center [456, 104] width 69 height 70
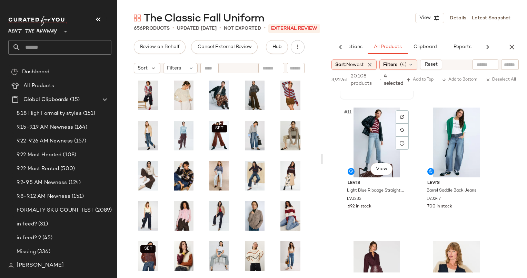
scroll to position [690, 0]
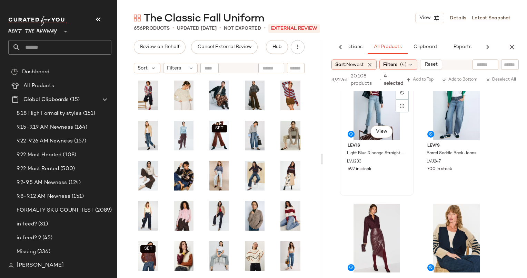
click at [359, 106] on div "#11 View" at bounding box center [376, 105] width 69 height 70
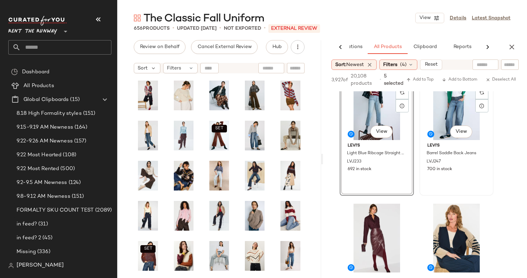
click at [444, 119] on div "#12 View" at bounding box center [456, 105] width 69 height 70
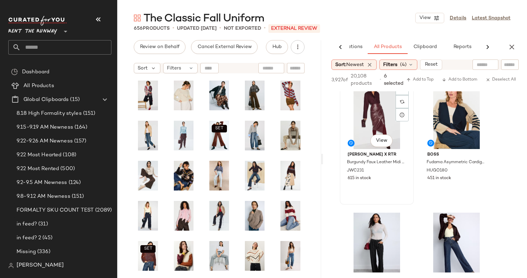
scroll to position [817, 0]
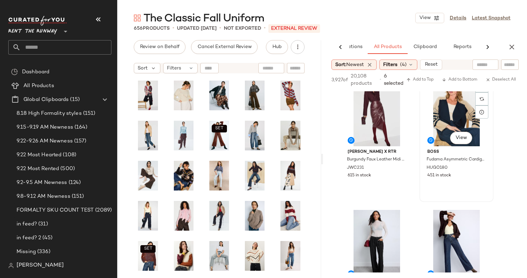
click at [442, 125] on div "#14 View" at bounding box center [456, 111] width 69 height 70
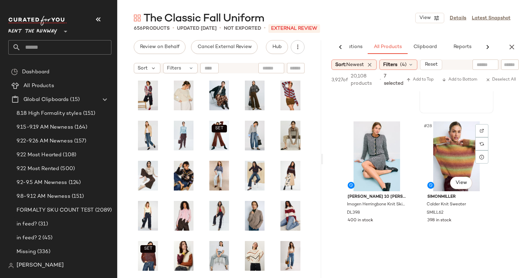
scroll to position [1712, 0]
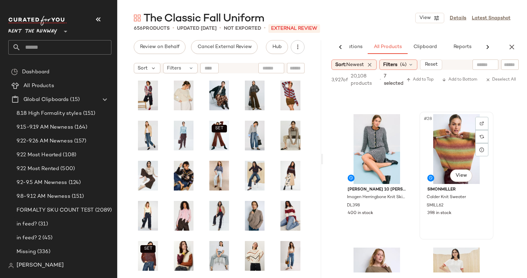
click at [449, 139] on div "#28 View" at bounding box center [456, 149] width 69 height 70
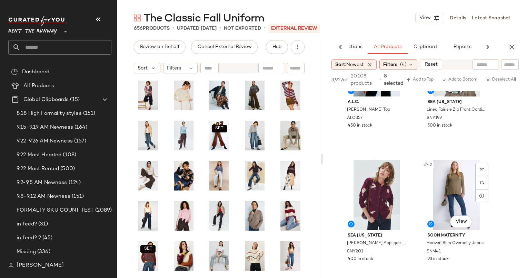
scroll to position [2599, 0]
click at [378, 200] on div "#41 View" at bounding box center [376, 195] width 69 height 70
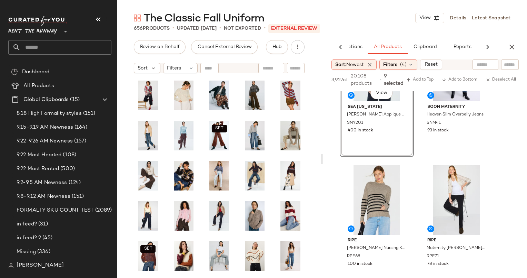
scroll to position [2784, 0]
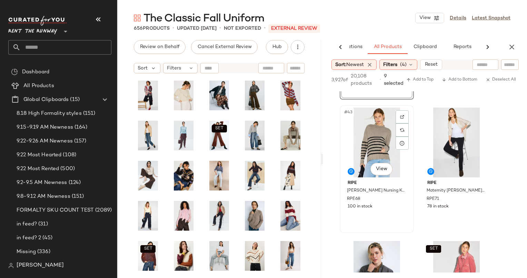
click at [368, 125] on div "#43 View" at bounding box center [376, 142] width 69 height 70
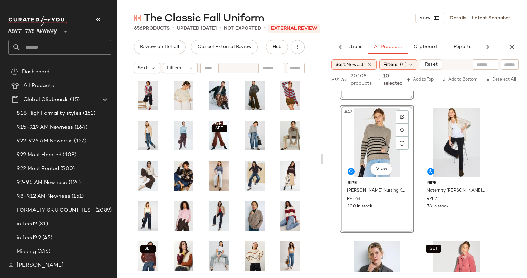
click at [380, 157] on div "#43 View" at bounding box center [376, 142] width 69 height 70
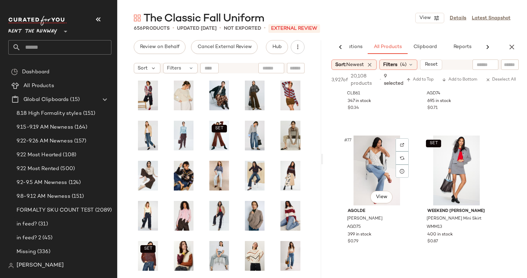
scroll to position [5022, 0]
click at [418, 80] on span "Add to Top" at bounding box center [420, 79] width 27 height 5
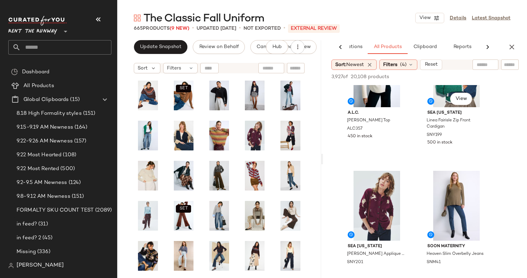
scroll to position [2456, 0]
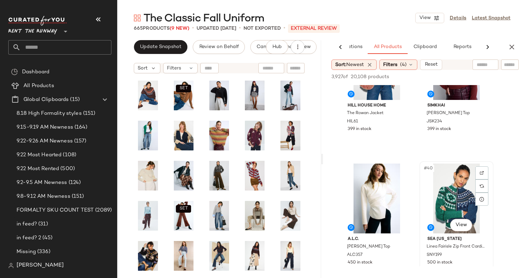
click at [456, 193] on div "#40 View" at bounding box center [456, 198] width 69 height 70
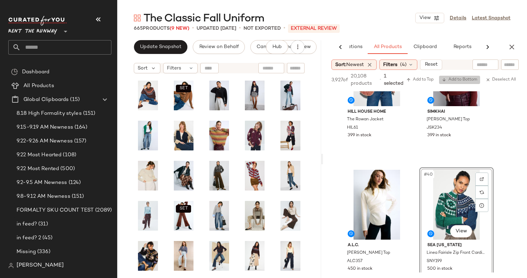
click at [458, 83] on button "Add to Bottom" at bounding box center [459, 80] width 41 height 8
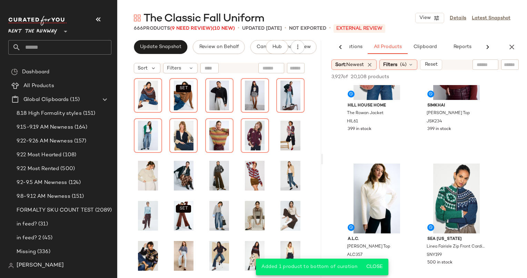
click at [515, 54] on div "AI Recommendations All Products Clipboard Reports" at bounding box center [425, 47] width 204 height 14
click at [514, 52] on button "button" at bounding box center [512, 47] width 14 height 14
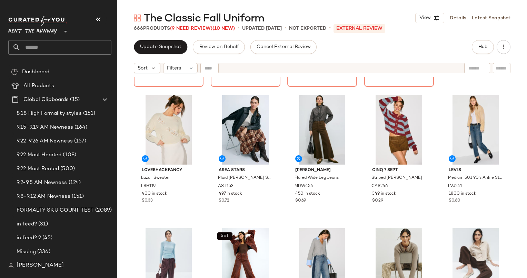
scroll to position [0, 0]
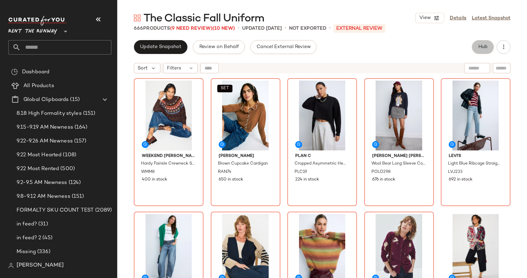
click at [486, 46] on span "Hub" at bounding box center [483, 47] width 10 height 6
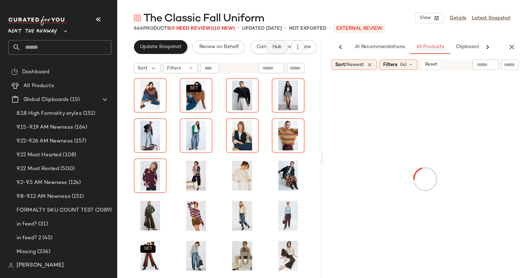
scroll to position [0, 42]
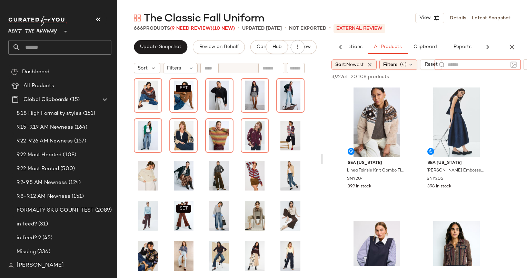
click at [483, 65] on input "text" at bounding box center [478, 64] width 60 height 7
type input "*****"
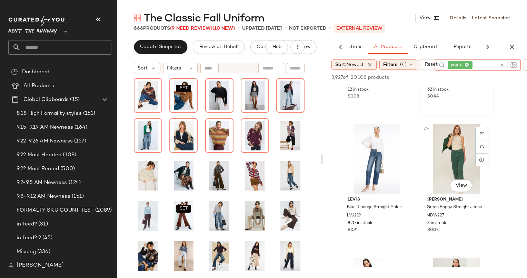
scroll to position [98, 0]
click at [503, 62] on div at bounding box center [508, 65] width 17 height 6
click at [503, 64] on icon at bounding box center [502, 64] width 5 height 5
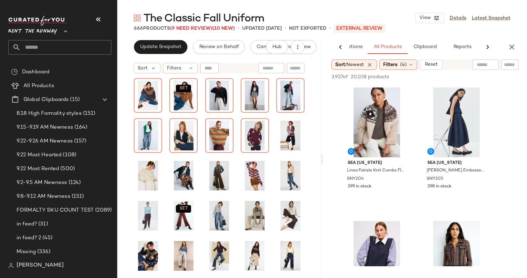
click at [514, 68] on div at bounding box center [492, 64] width 56 height 10
type input "*****"
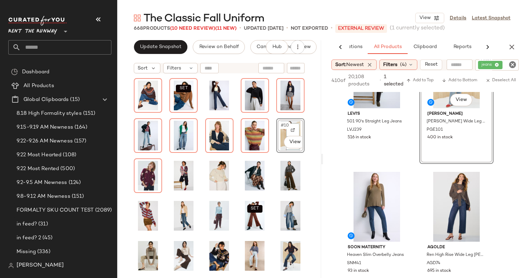
scroll to position [250, 0]
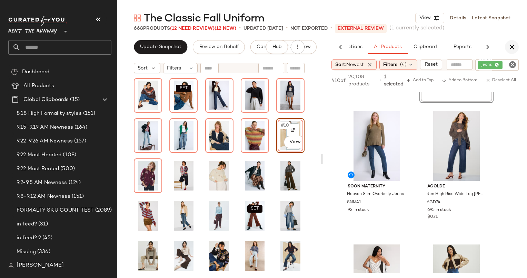
click at [510, 49] on icon "button" at bounding box center [512, 47] width 8 height 8
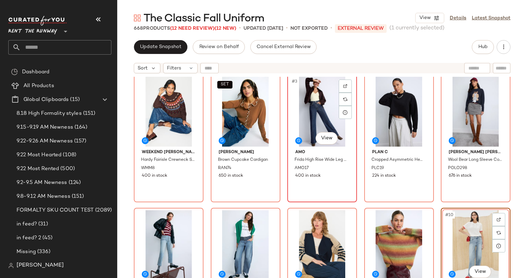
scroll to position [0, 0]
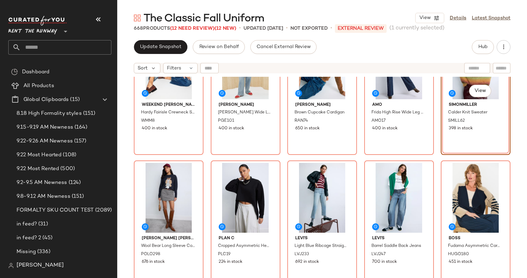
scroll to position [81, 0]
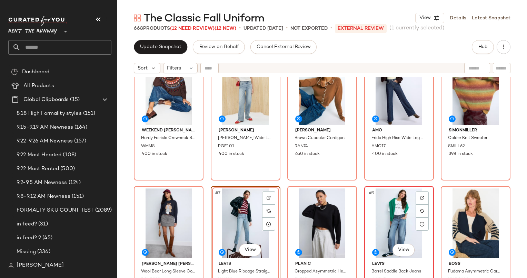
scroll to position [25, 0]
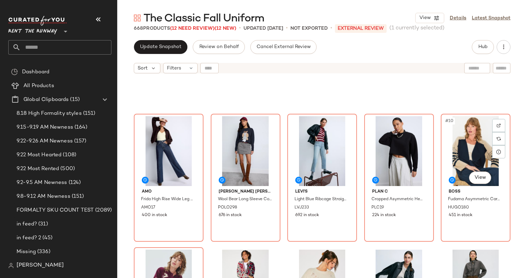
scroll to position [101, 0]
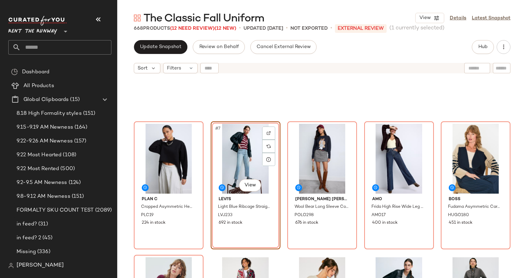
scroll to position [143, 0]
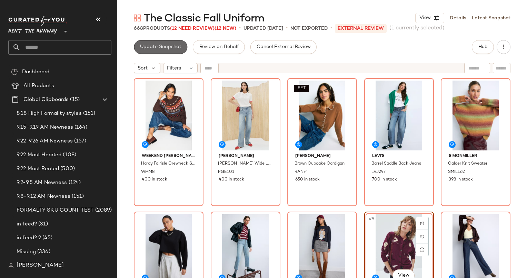
click at [171, 45] on span "Update Snapshot" at bounding box center [161, 47] width 42 height 6
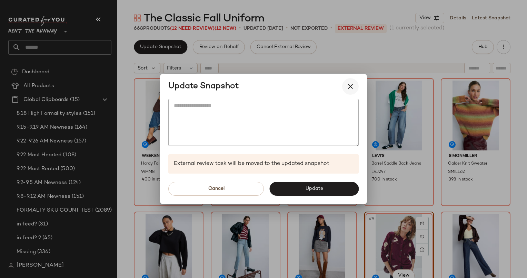
click at [352, 87] on icon "button" at bounding box center [351, 86] width 8 height 8
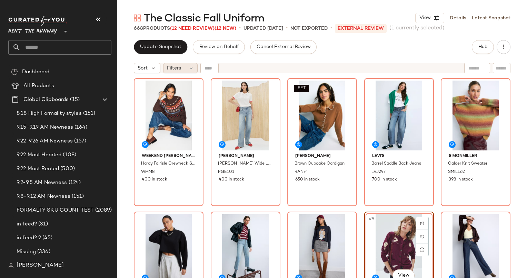
click at [189, 64] on div "Filters" at bounding box center [180, 68] width 35 height 10
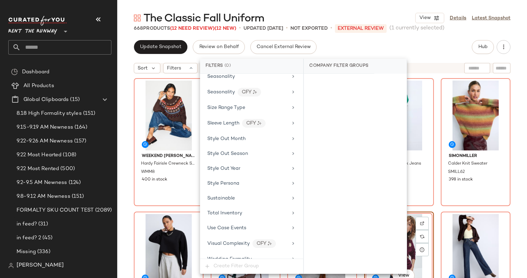
scroll to position [1003, 0]
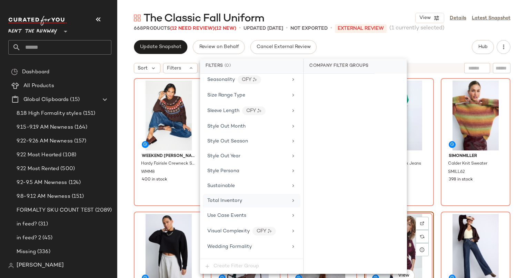
click at [278, 197] on div "Total Inventory" at bounding box center [247, 200] width 80 height 7
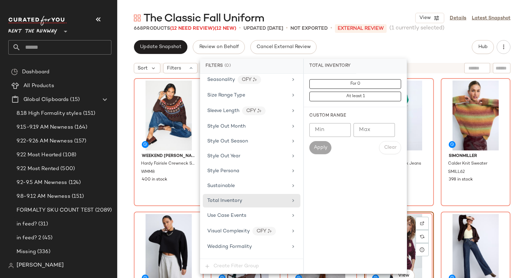
click at [329, 89] on div "For 0 At least 1" at bounding box center [356, 90] width 92 height 22
click at [327, 89] on div "For 0 At least 1" at bounding box center [356, 90] width 92 height 22
click at [322, 86] on button "For 0" at bounding box center [356, 84] width 92 height 10
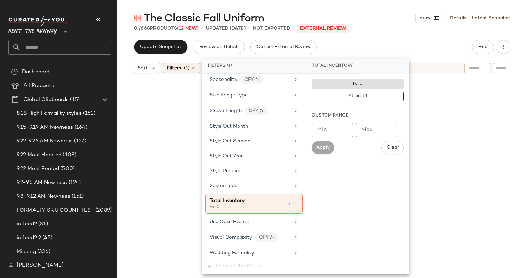
click at [171, 104] on div at bounding box center [322, 186] width 377 height 217
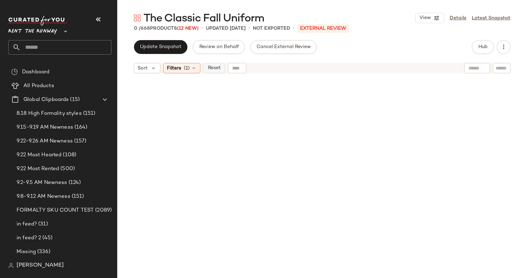
click at [220, 64] on button "Reset" at bounding box center [214, 68] width 22 height 10
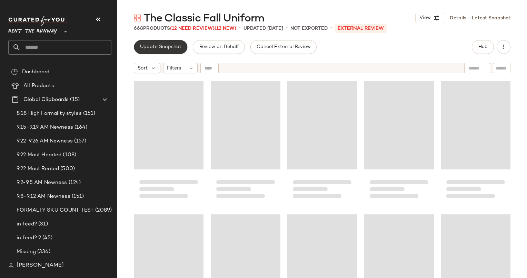
click at [159, 49] on span "Update Snapshot" at bounding box center [161, 47] width 42 height 6
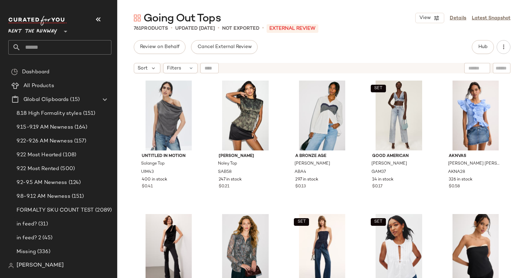
click at [487, 48] on span "Hub" at bounding box center [483, 47] width 10 height 6
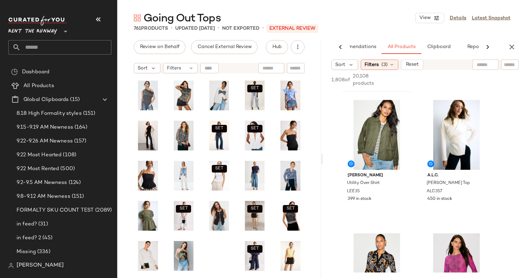
scroll to position [87, 0]
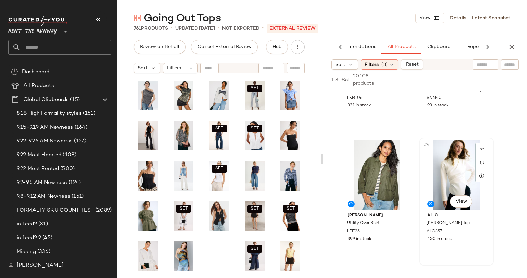
click at [436, 170] on div "#4 View" at bounding box center [456, 175] width 69 height 70
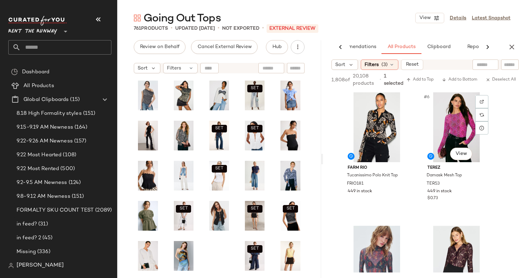
scroll to position [251, 0]
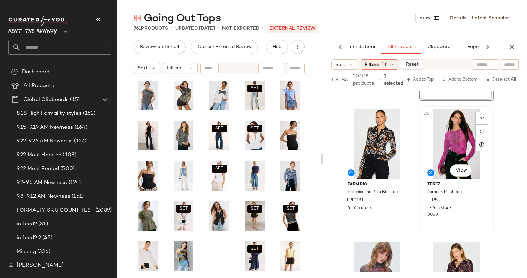
click at [442, 136] on div "#6 View" at bounding box center [456, 144] width 69 height 70
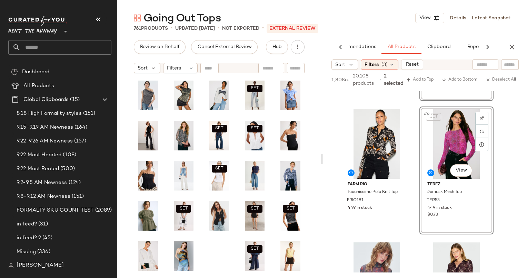
scroll to position [333, 0]
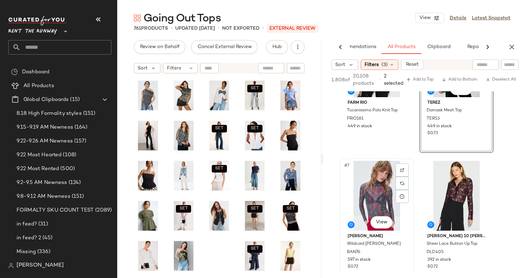
click at [388, 162] on div "#7 View" at bounding box center [376, 196] width 69 height 70
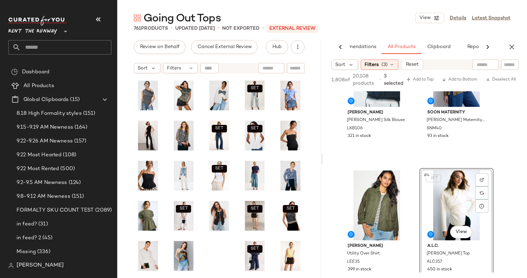
scroll to position [0, 0]
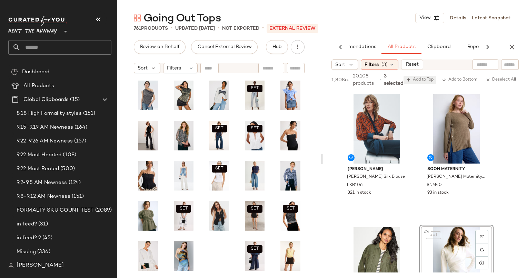
click at [425, 82] on button "Add to Top" at bounding box center [420, 80] width 33 height 8
click at [513, 47] on icon "button" at bounding box center [512, 47] width 8 height 8
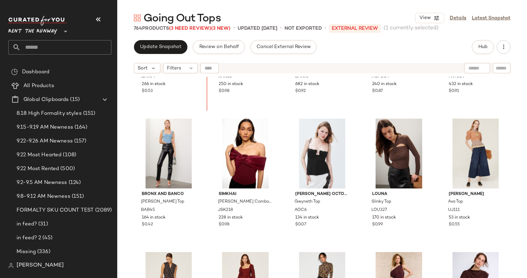
scroll to position [2072, 0]
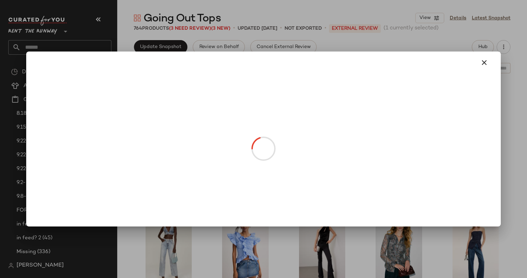
drag, startPoint x: 234, startPoint y: 128, endPoint x: 211, endPoint y: 230, distance: 103.7
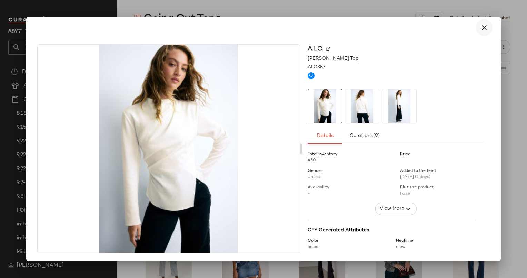
click at [486, 25] on icon "button" at bounding box center [484, 27] width 8 height 8
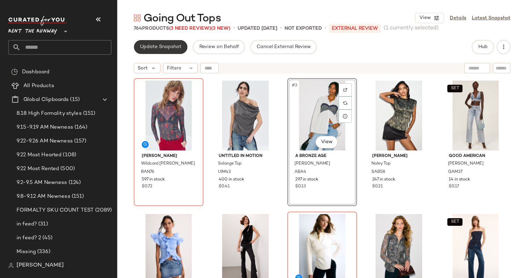
click at [156, 48] on span "Update Snapshot" at bounding box center [161, 47] width 42 height 6
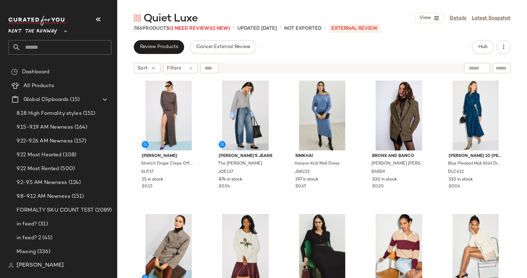
click at [483, 54] on div "Review Products Cancel External Review Hub Sort Filters [PERSON_NAME] Stretch D…" at bounding box center [322, 158] width 410 height 237
click at [480, 48] on span "Hub" at bounding box center [483, 47] width 10 height 6
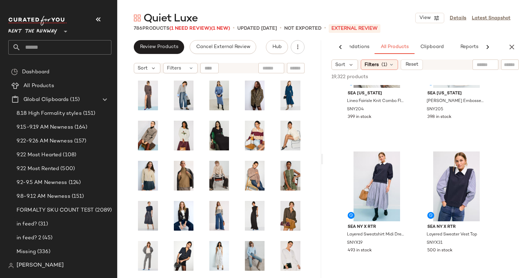
scroll to position [203, 0]
click at [374, 159] on div "#5 View" at bounding box center [376, 186] width 69 height 70
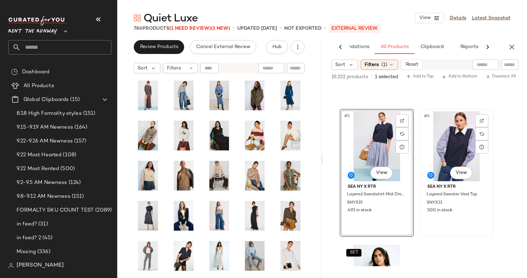
scroll to position [243, 0]
click at [438, 152] on div "#6 View" at bounding box center [456, 146] width 69 height 70
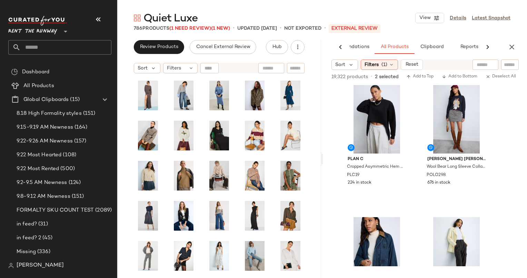
scroll to position [813, 0]
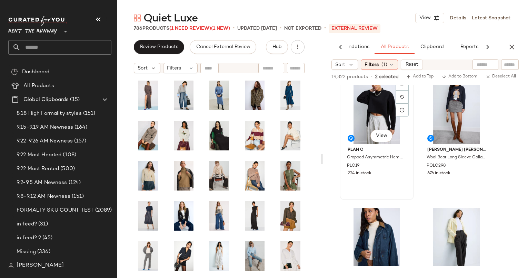
click at [382, 119] on div "#13 View" at bounding box center [376, 109] width 69 height 70
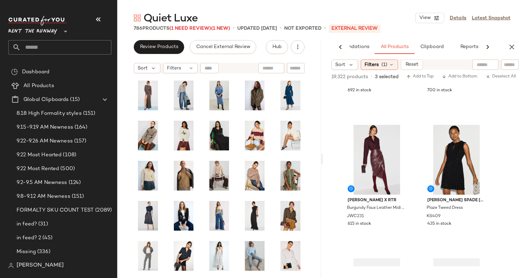
scroll to position [1062, 0]
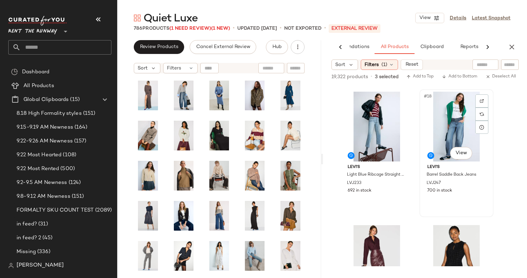
click at [445, 118] on div "#18 View" at bounding box center [456, 126] width 69 height 70
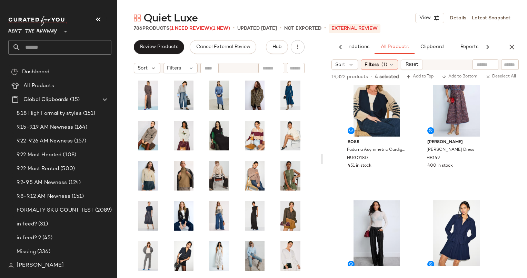
scroll to position [1618, 0]
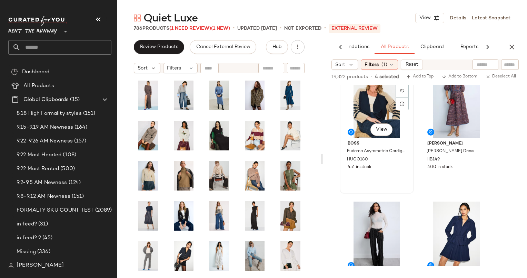
click at [376, 107] on div "#25 View" at bounding box center [376, 103] width 69 height 70
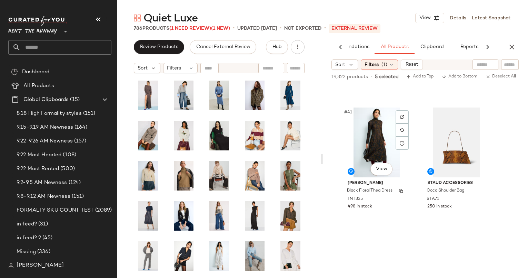
scroll to position [2645, 0]
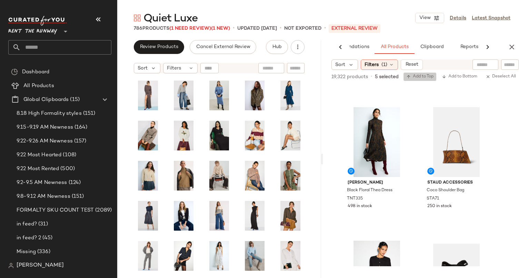
click at [421, 78] on span "Add to Top" at bounding box center [420, 76] width 27 height 5
click at [515, 44] on icon "button" at bounding box center [512, 47] width 8 height 8
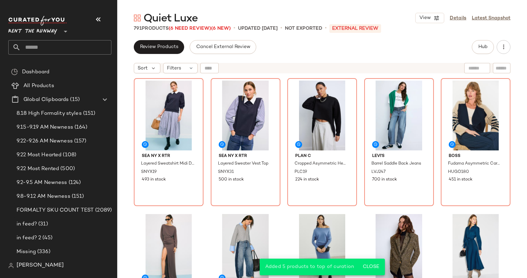
click at [360, 213] on div "Sea NY x RTR Layered Sweatshirt Midi Dress SNYX19 493 in stock Sea NY x RTR Lay…" at bounding box center [322, 186] width 377 height 217
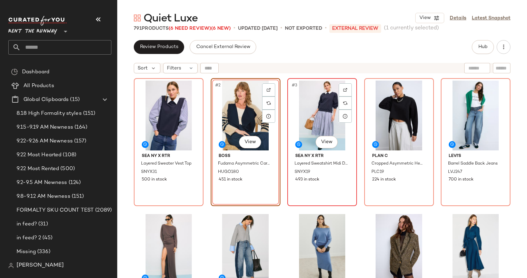
click at [298, 107] on div "#3 View" at bounding box center [322, 115] width 65 height 70
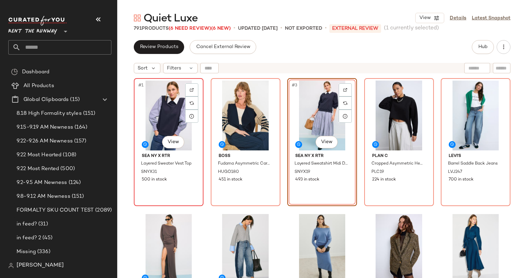
click at [160, 114] on div "#1 View" at bounding box center [168, 115] width 65 height 70
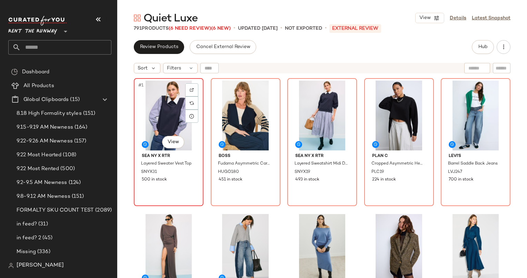
click at [165, 97] on div "#1 View" at bounding box center [168, 115] width 65 height 70
click at [163, 242] on div "#6 View" at bounding box center [168, 249] width 65 height 70
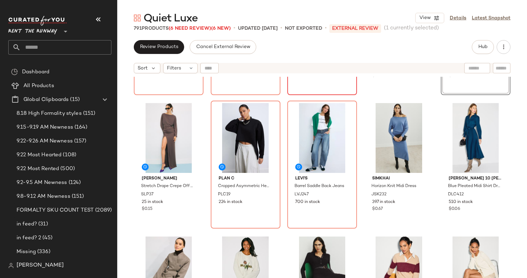
scroll to position [110, 0]
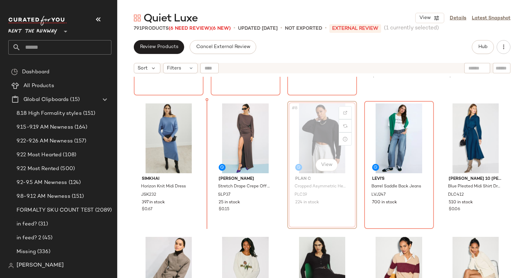
scroll to position [110, 0]
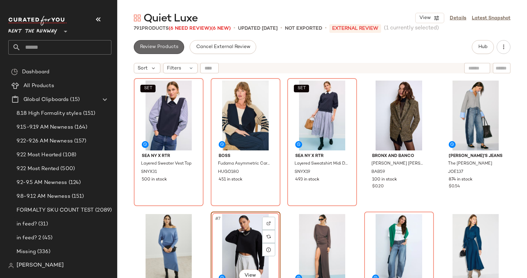
click at [161, 42] on button "Review Products" at bounding box center [159, 47] width 50 height 14
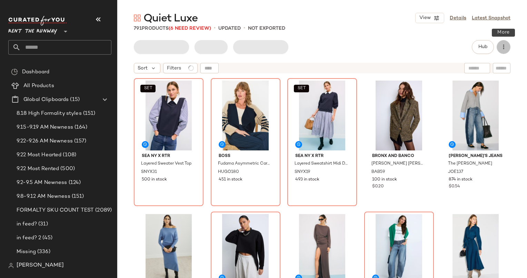
click at [504, 50] on icon "button" at bounding box center [504, 46] width 7 height 7
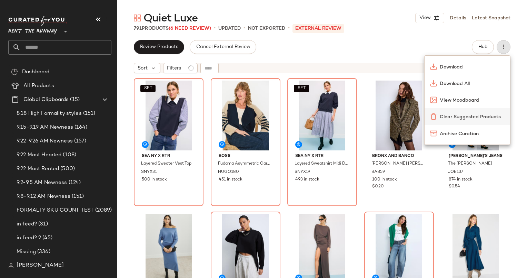
click at [480, 113] on div "Clear Suggested Products" at bounding box center [467, 116] width 75 height 7
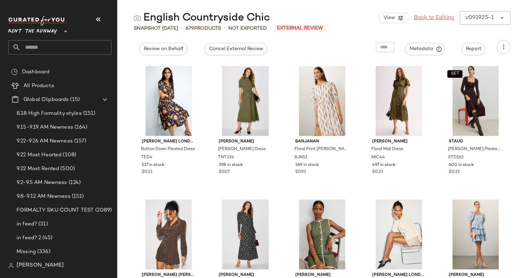
click at [419, 14] on link "Back to Editing" at bounding box center [434, 18] width 40 height 8
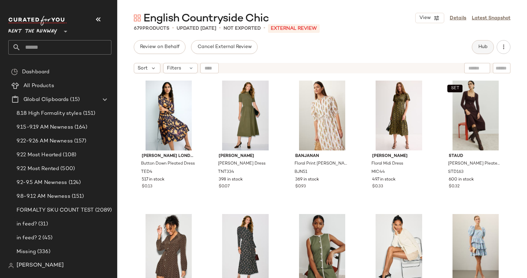
click at [476, 45] on button "Hub" at bounding box center [483, 47] width 22 height 14
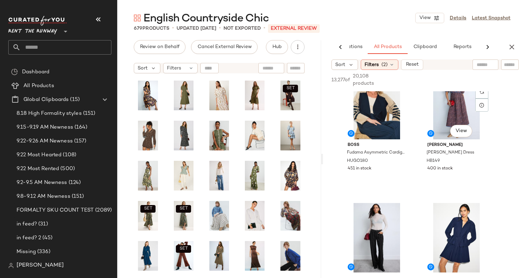
scroll to position [1614, 0]
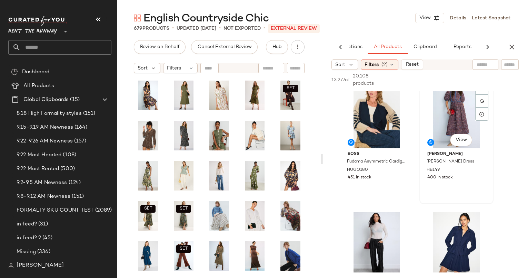
click at [447, 112] on div "#26 View" at bounding box center [456, 113] width 69 height 70
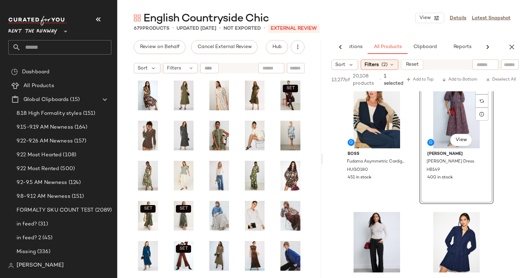
scroll to position [1643, 0]
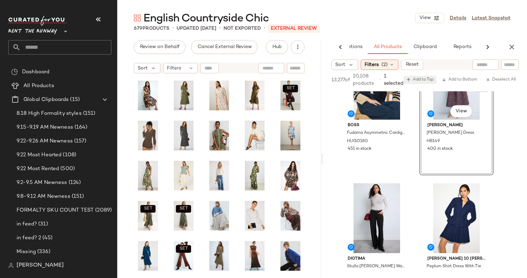
click at [419, 76] on button "Add to Top" at bounding box center [420, 80] width 33 height 8
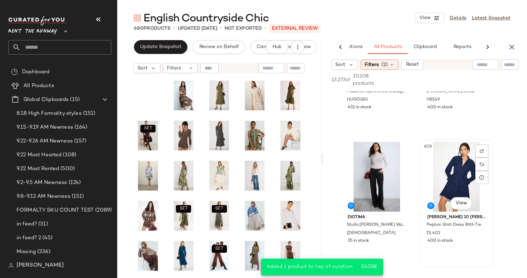
click at [444, 166] on div "#28 View" at bounding box center [456, 177] width 69 height 70
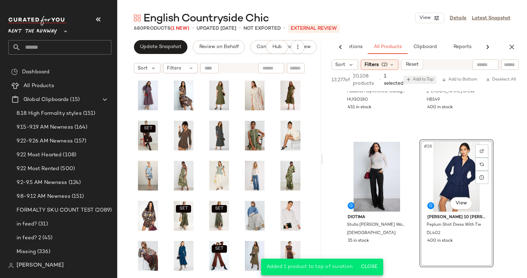
click at [420, 81] on span "Add to Top" at bounding box center [420, 79] width 27 height 5
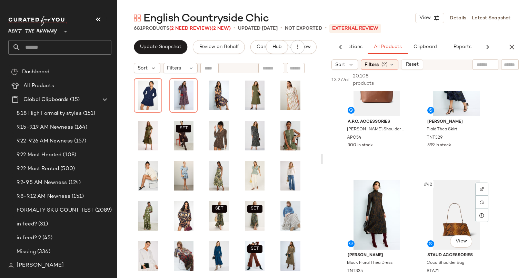
scroll to position [2579, 0]
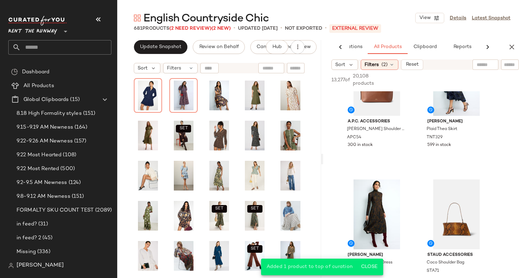
click at [505, 41] on div "AI Recommendations All Products Clipboard Reports" at bounding box center [414, 47] width 182 height 14
click at [511, 44] on icon "button" at bounding box center [512, 47] width 8 height 8
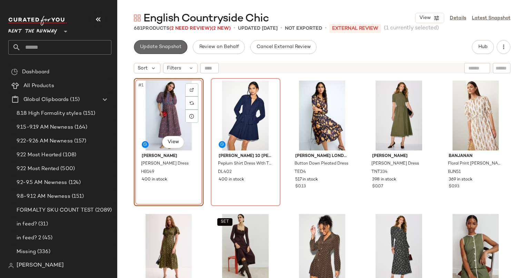
click at [176, 44] on span "Update Snapshot" at bounding box center [161, 47] width 42 height 6
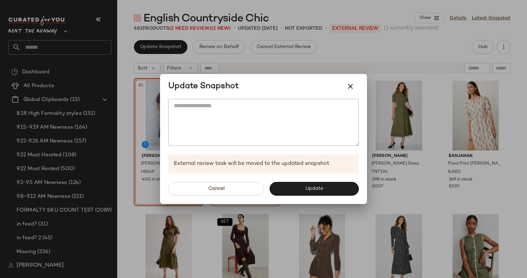
click at [359, 87] on div "Update Snapshot" at bounding box center [263, 86] width 207 height 25
click at [351, 88] on icon "button" at bounding box center [351, 86] width 8 height 8
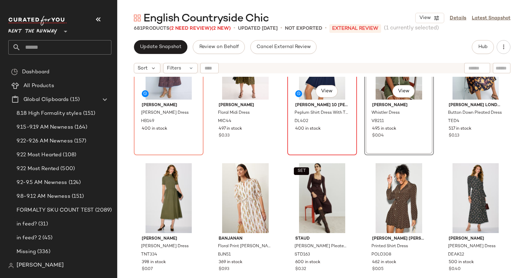
scroll to position [58, 0]
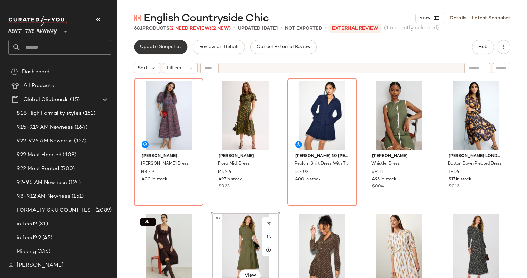
click at [166, 54] on button "Update Snapshot" at bounding box center [161, 47] width 54 height 14
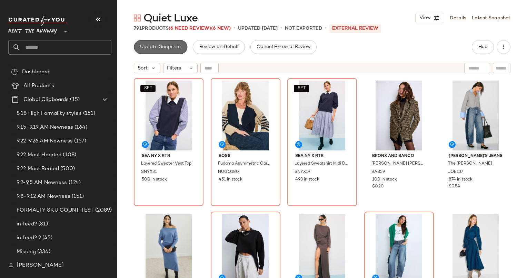
click at [160, 48] on span "Update Snapshot" at bounding box center [161, 47] width 42 height 6
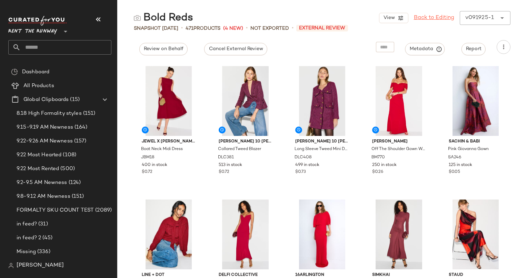
click at [431, 16] on link "Back to Editing" at bounding box center [434, 18] width 40 height 8
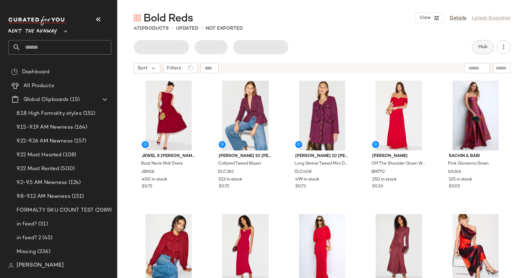
click at [482, 44] on span "Hub" at bounding box center [483, 47] width 10 height 6
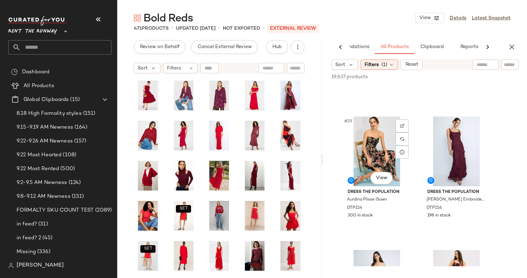
scroll to position [1830, 0]
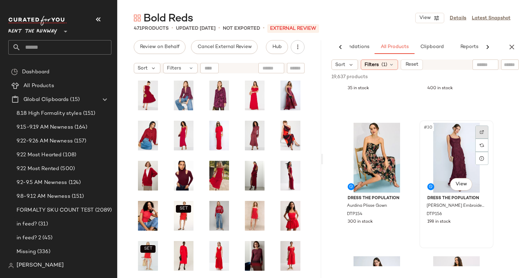
click at [481, 134] on div at bounding box center [482, 131] width 13 height 13
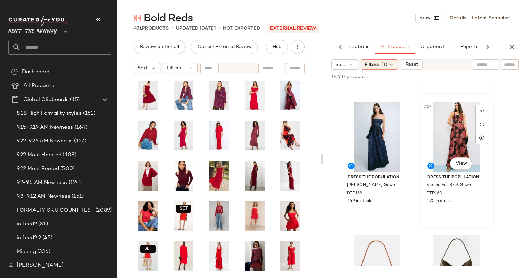
click at [445, 143] on div "#32 View" at bounding box center [456, 137] width 69 height 70
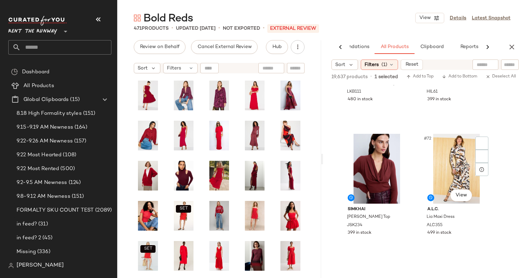
scroll to position [4617, 0]
click at [369, 154] on div "#71 View" at bounding box center [376, 169] width 69 height 70
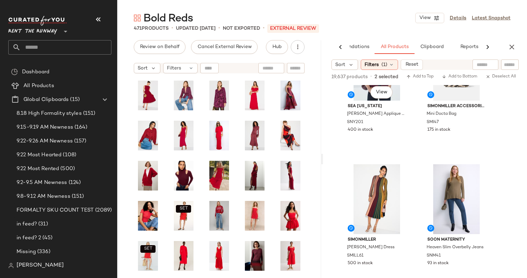
scroll to position [5040, 0]
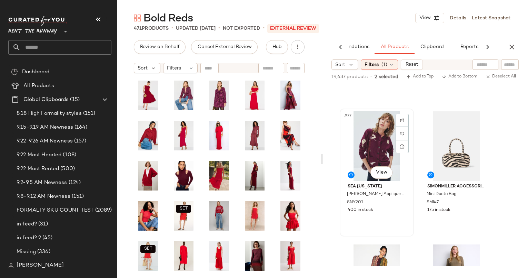
click at [381, 143] on div "#77 View" at bounding box center [376, 146] width 69 height 70
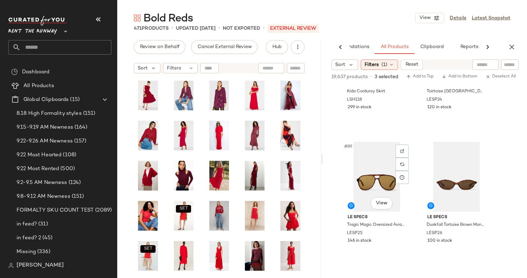
scroll to position [5758, 0]
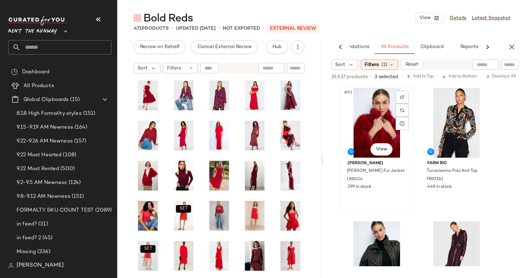
click at [377, 129] on div "#93 View" at bounding box center [376, 123] width 69 height 70
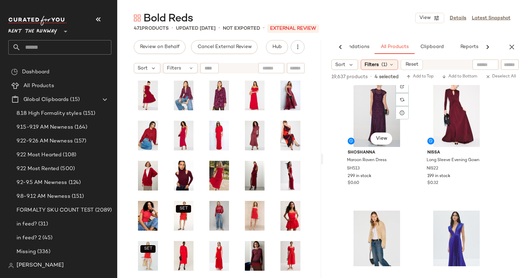
scroll to position [8005, 0]
click at [441, 123] on div "#122 View" at bounding box center [456, 112] width 69 height 70
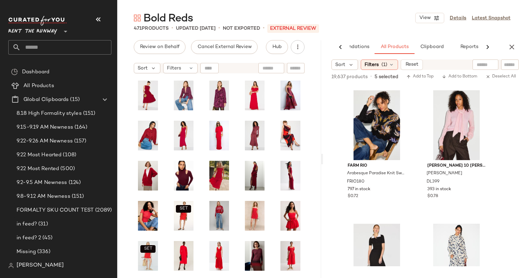
scroll to position [10517, 0]
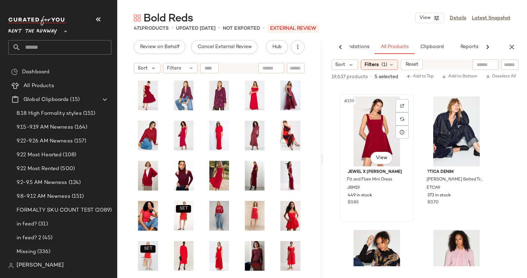
click at [376, 128] on div "#159 View" at bounding box center [376, 131] width 69 height 70
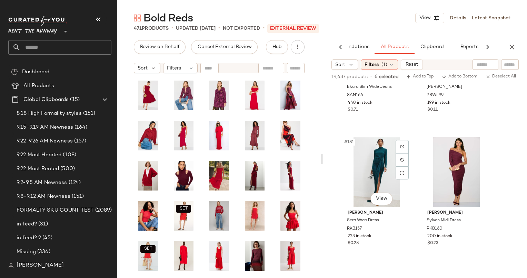
scroll to position [12041, 0]
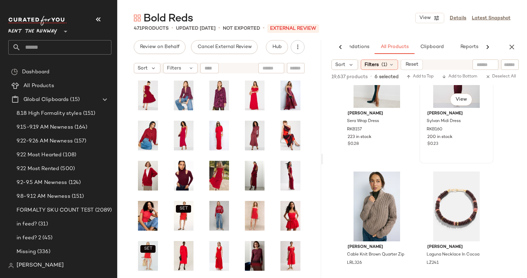
click at [435, 97] on div "#182 View" at bounding box center [456, 73] width 69 height 70
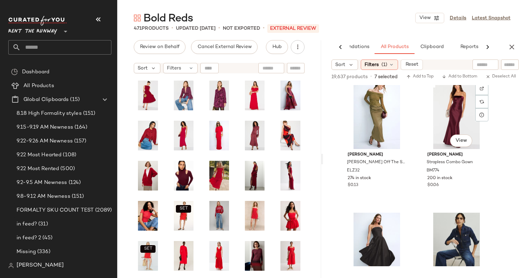
scroll to position [14398, 0]
click at [446, 107] on div "#218 View" at bounding box center [456, 114] width 69 height 70
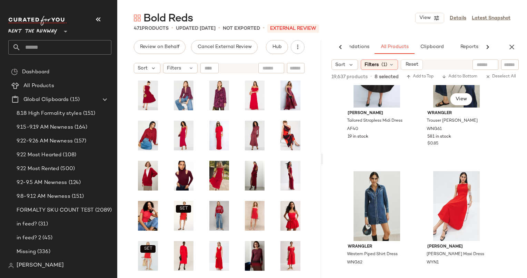
scroll to position [14628, 0]
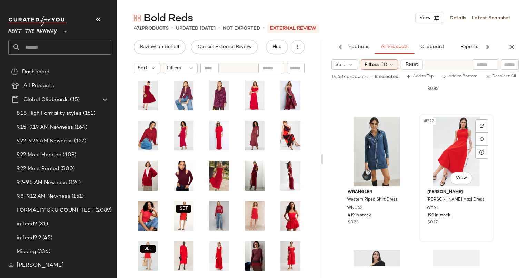
click at [459, 151] on div "#222 View" at bounding box center [456, 151] width 69 height 70
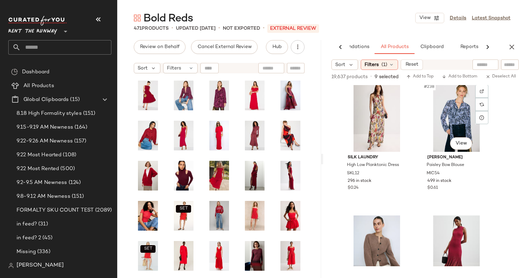
scroll to position [15848, 0]
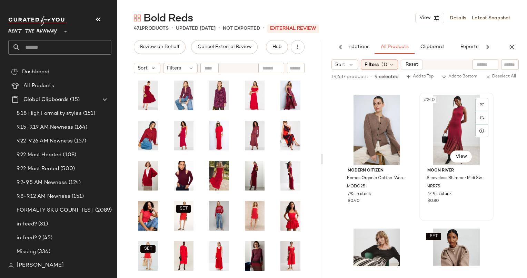
click at [437, 139] on div "#240 View" at bounding box center [456, 130] width 69 height 70
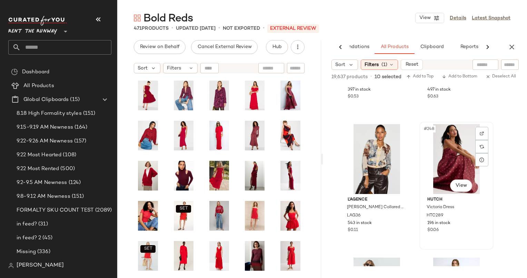
click at [452, 149] on div "#248 View" at bounding box center [456, 159] width 69 height 70
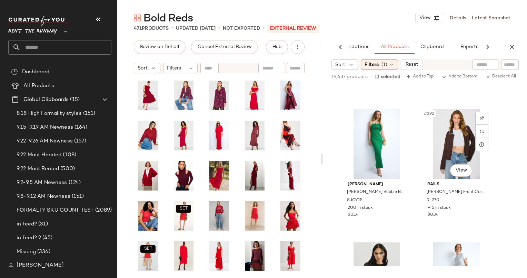
scroll to position [19469, 0]
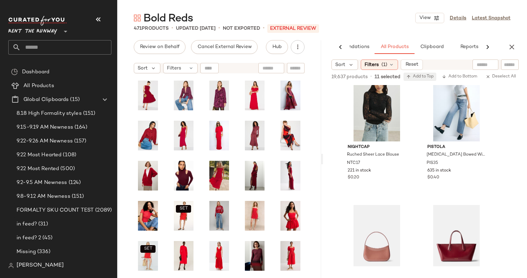
click at [429, 77] on span "Add to Top" at bounding box center [420, 76] width 27 height 5
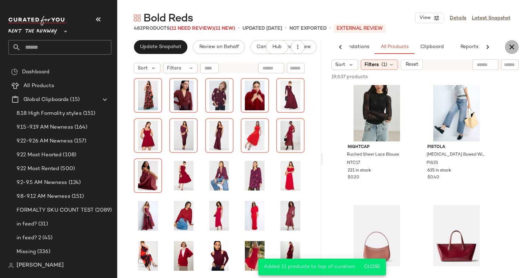
click at [509, 45] on icon "button" at bounding box center [512, 47] width 8 height 8
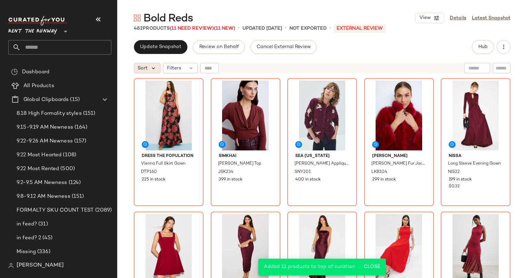
click at [156, 66] on icon at bounding box center [154, 68] width 6 height 6
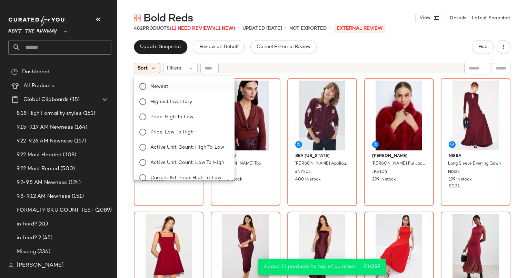
click at [185, 85] on label "Newest" at bounding box center [188, 86] width 81 height 10
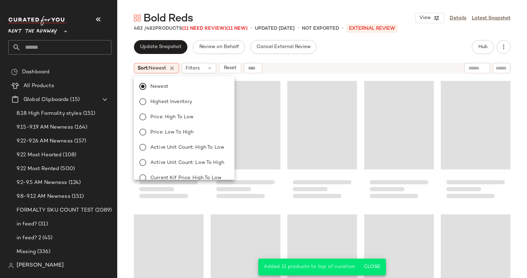
click at [304, 63] on div "Sort: Newest Filters Reset" at bounding box center [277, 68] width 287 height 10
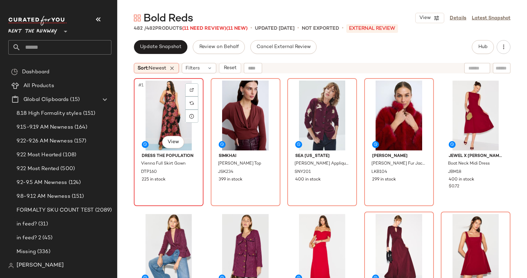
click at [163, 111] on div "#1 View" at bounding box center [168, 115] width 65 height 70
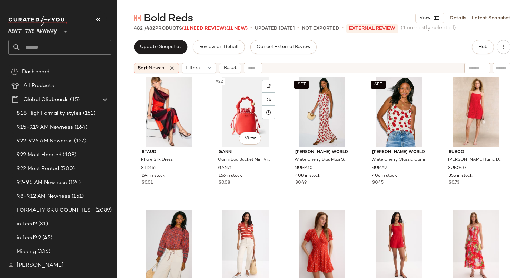
scroll to position [454, 0]
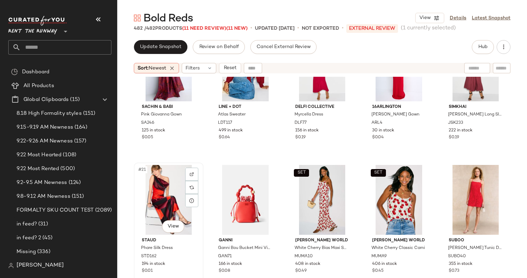
click at [164, 185] on div "#21 View" at bounding box center [168, 200] width 65 height 70
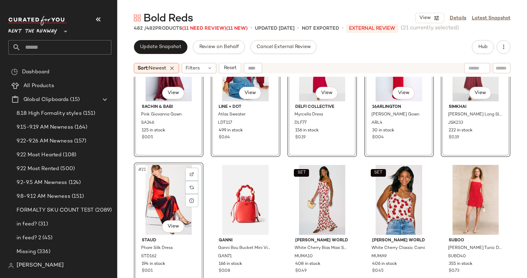
click at [164, 186] on div "#21 View" at bounding box center [168, 200] width 65 height 70
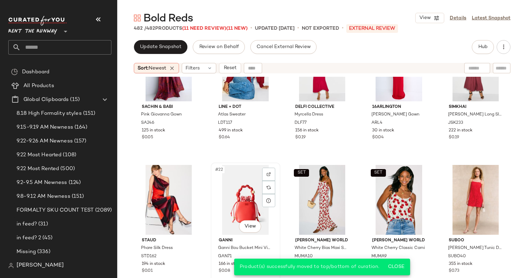
click at [240, 207] on div "#22 View" at bounding box center [245, 200] width 65 height 70
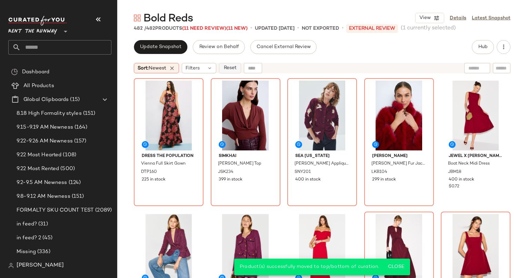
click at [232, 67] on span "Reset" at bounding box center [229, 68] width 13 height 6
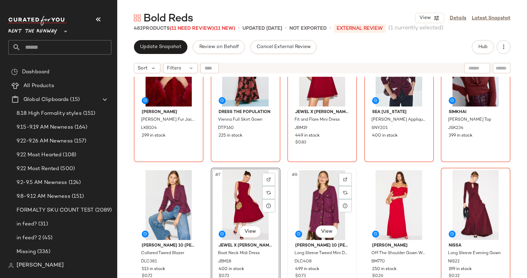
scroll to position [44, 0]
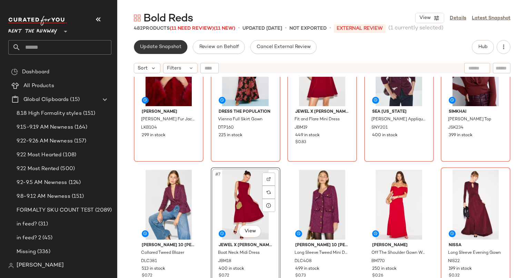
click at [151, 47] on span "Update Snapshot" at bounding box center [161, 47] width 42 height 6
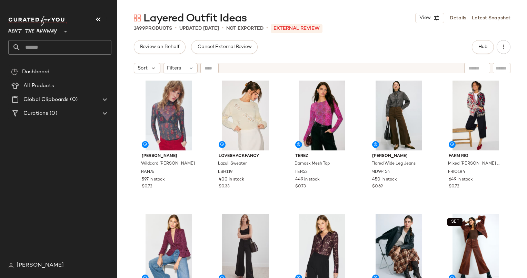
click at [476, 53] on div "Hub" at bounding box center [483, 47] width 22 height 14
click at [479, 50] on button "Hub" at bounding box center [483, 47] width 22 height 14
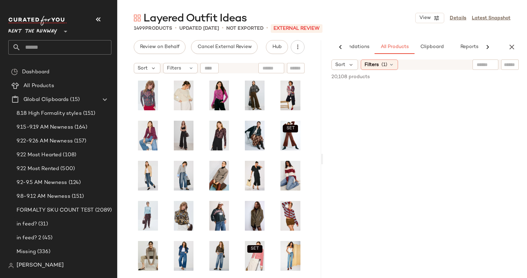
scroll to position [0, 36]
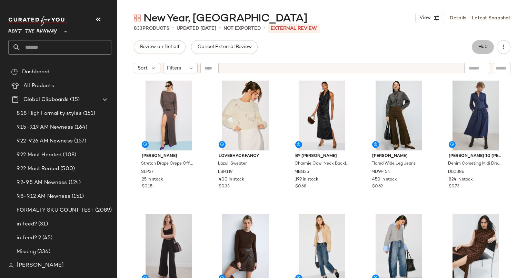
click at [480, 42] on button "Hub" at bounding box center [483, 47] width 22 height 14
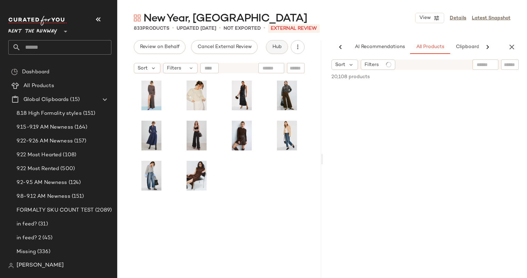
scroll to position [0, 36]
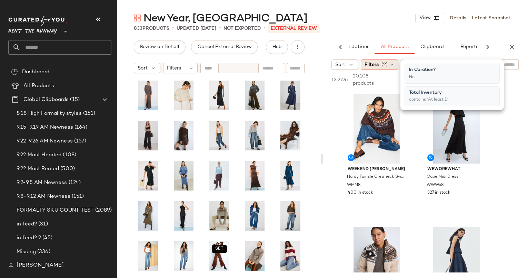
click at [390, 68] on div "Filters (2)" at bounding box center [380, 64] width 38 height 10
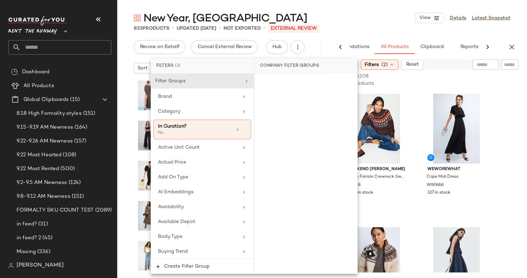
click at [366, 22] on div "New Year, New Staples View Details Latest Snapshot" at bounding box center [322, 18] width 410 height 14
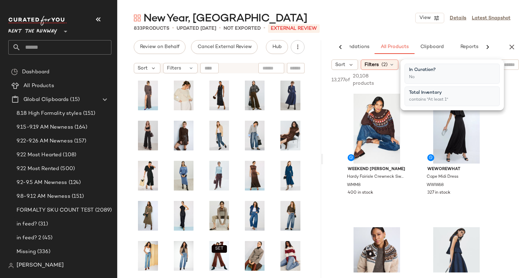
click at [276, 18] on div "New Year, New Staples View Details Latest Snapshot" at bounding box center [322, 18] width 410 height 14
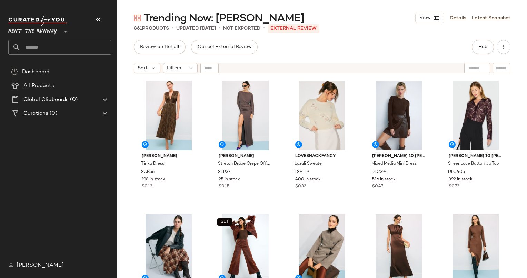
click at [469, 52] on div "Review on Behalf Cancel External Review Hub" at bounding box center [322, 47] width 377 height 14
click at [479, 50] on span "Hub" at bounding box center [483, 47] width 10 height 6
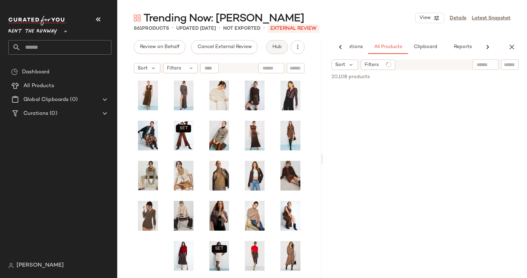
scroll to position [0, 42]
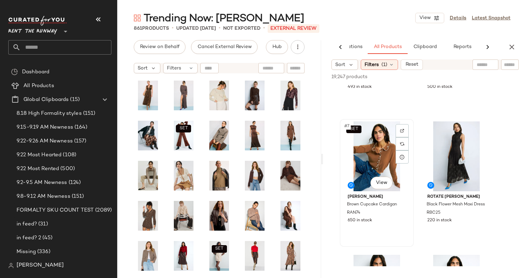
click at [376, 155] on div "SET #7 View" at bounding box center [376, 156] width 69 height 70
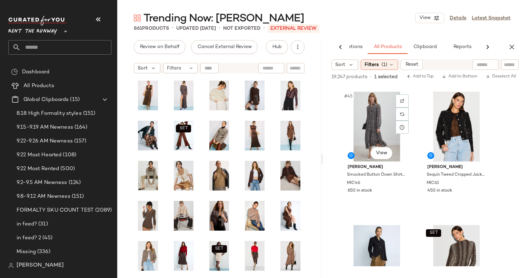
scroll to position [2927, 0]
